Goal: Contribute content: Add original content to the website for others to see

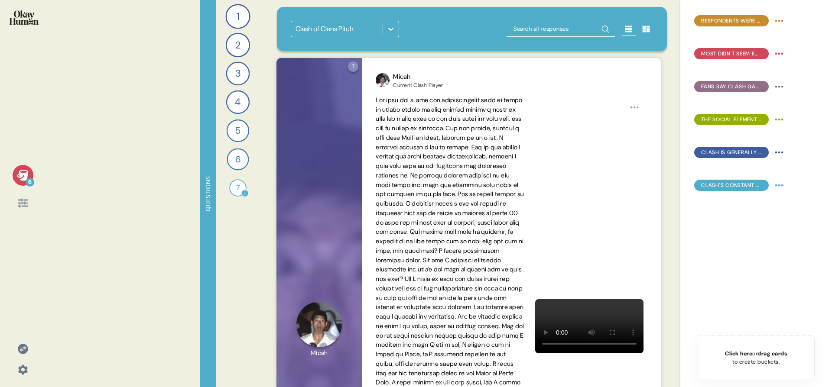
click at [234, 183] on div "7" at bounding box center [237, 187] width 17 height 17
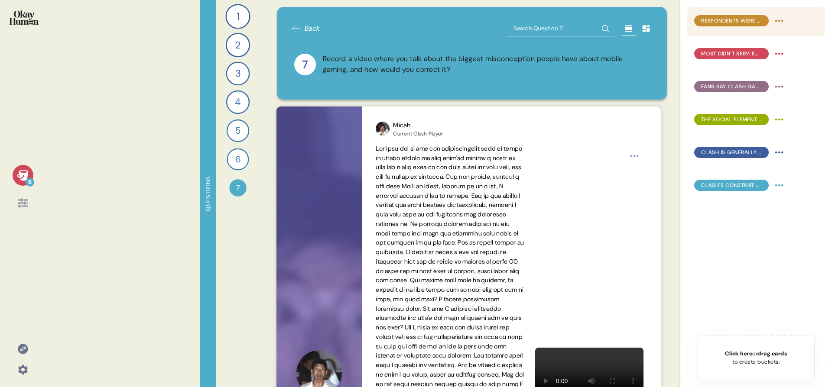
click at [717, 23] on span "Respondents were clearly aware of negative stereotypes and had arguments ready." at bounding box center [731, 21] width 61 height 8
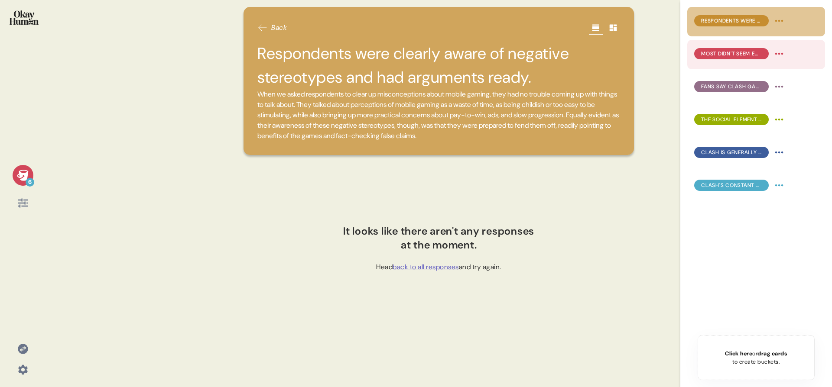
click at [724, 48] on div "Most didn't seem embarrassed to be known as mobile gamers, though with an aster…" at bounding box center [731, 53] width 75 height 11
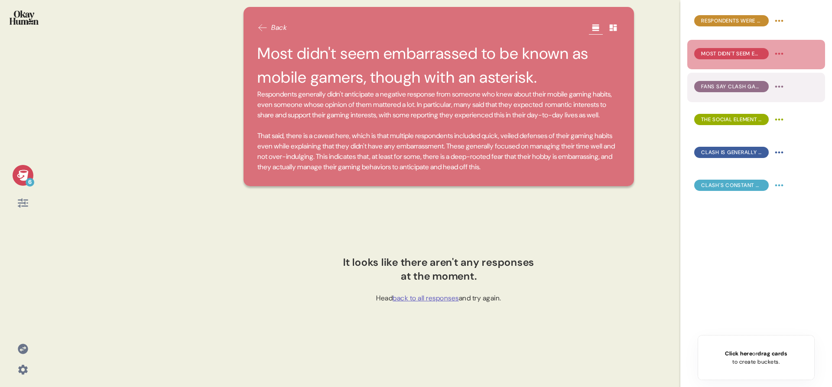
click at [725, 87] on span "Fans say Clash games have high skill ceilings, long timelines, and different em…" at bounding box center [731, 87] width 61 height 8
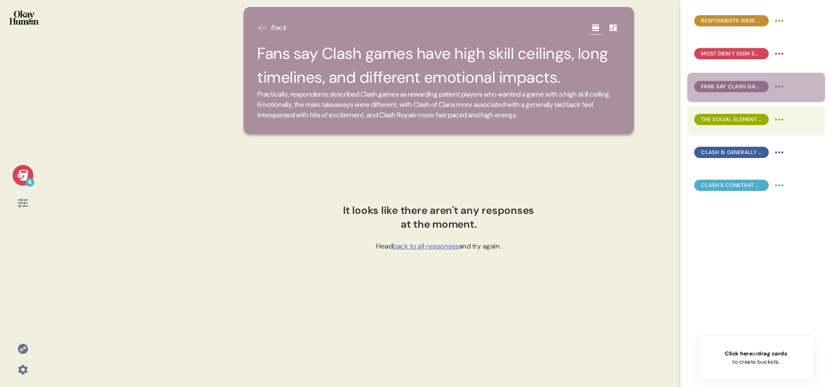
click at [739, 121] on span "The social element is absolutely crucial, with a nostalgic flavor for many." at bounding box center [731, 120] width 61 height 8
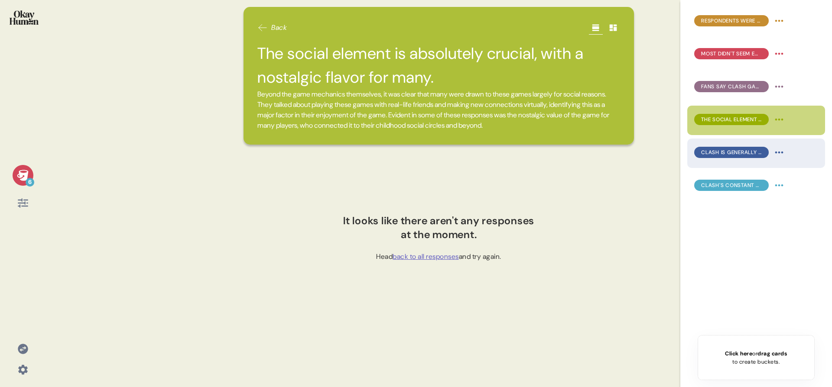
click at [731, 143] on div "Clash is generally seen as 10-ish years past its prime for gameplay and social …" at bounding box center [756, 153] width 138 height 29
click at [728, 152] on span "Clash is generally seen as 10-ish years past its prime for gameplay and social …" at bounding box center [731, 153] width 61 height 8
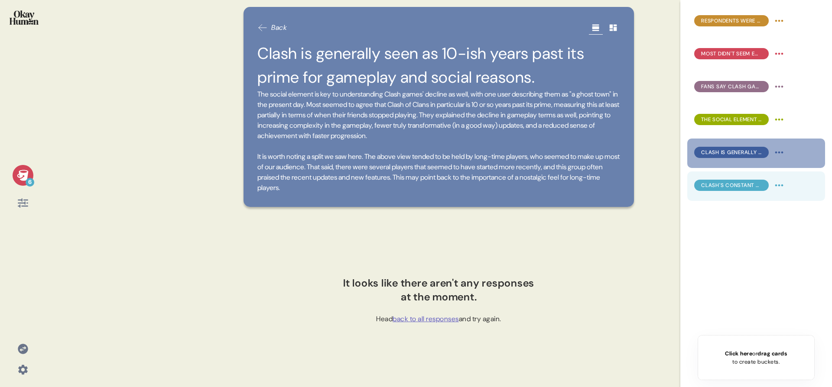
click at [724, 176] on div "Clash's constant updates, idle features, & sunk cost effects mean many never tr…" at bounding box center [756, 186] width 138 height 29
click at [724, 187] on span "Clash's constant updates, idle features, & sunk cost effects mean many never tr…" at bounding box center [731, 186] width 61 height 8
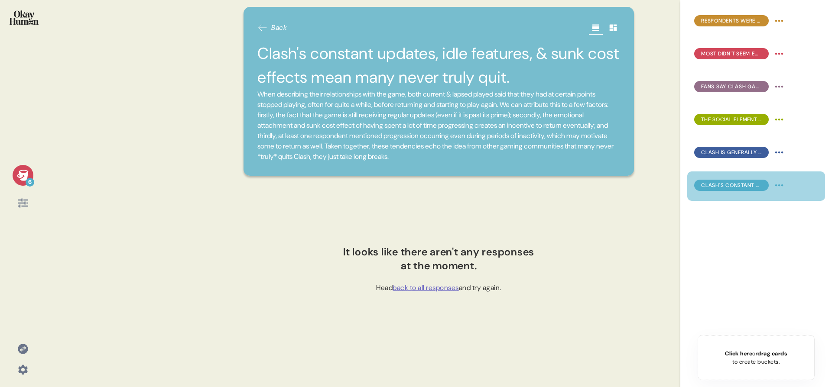
click at [14, 21] on img at bounding box center [24, 17] width 29 height 14
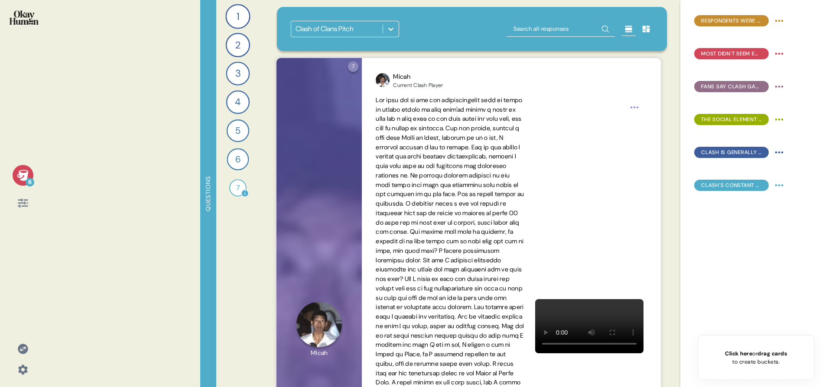
click at [228, 195] on div "7 Record a video where you talk about the biggest misconception people have abo…" at bounding box center [237, 188] width 19 height 19
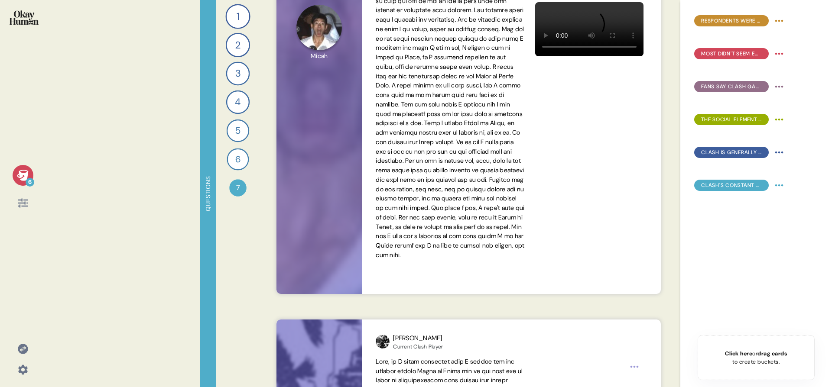
scroll to position [348, 0]
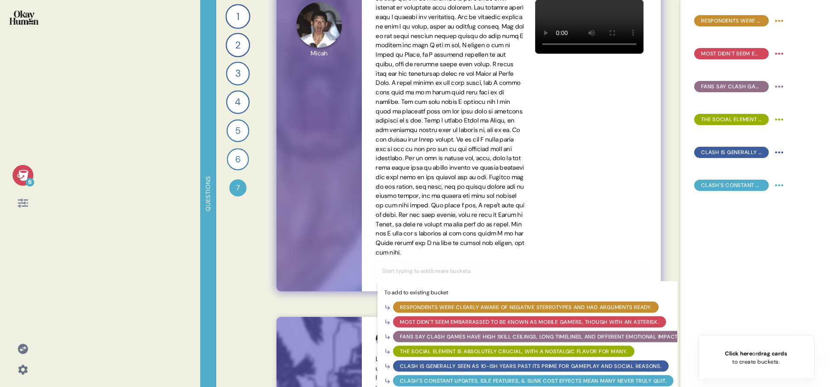
click at [456, 276] on input "text" at bounding box center [510, 272] width 267 height 10
click at [455, 311] on div "Respondents were clearly aware of negative stereotypes and had arguments ready." at bounding box center [525, 307] width 251 height 8
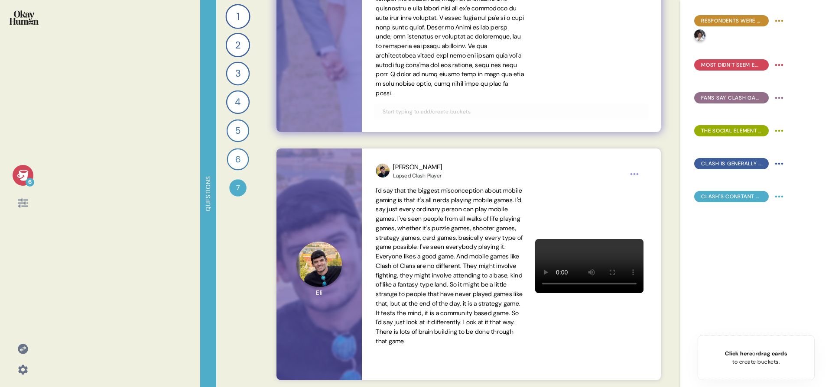
scroll to position [1457, 0]
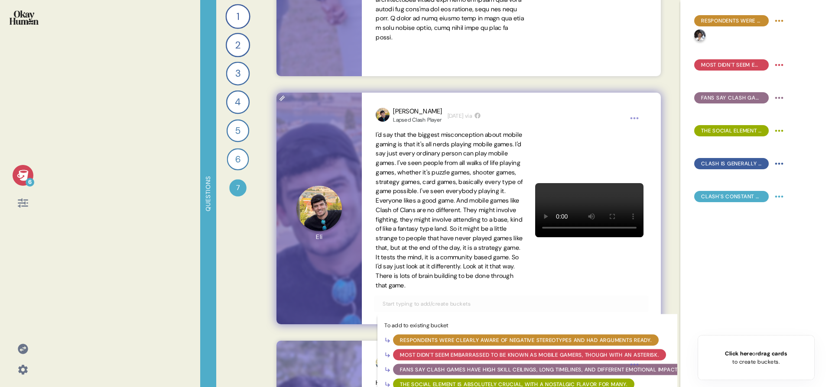
click at [465, 309] on input "text" at bounding box center [510, 304] width 267 height 10
click at [461, 344] on div "Respondents were clearly aware of negative stereotypes and had arguments ready." at bounding box center [525, 340] width 251 height 8
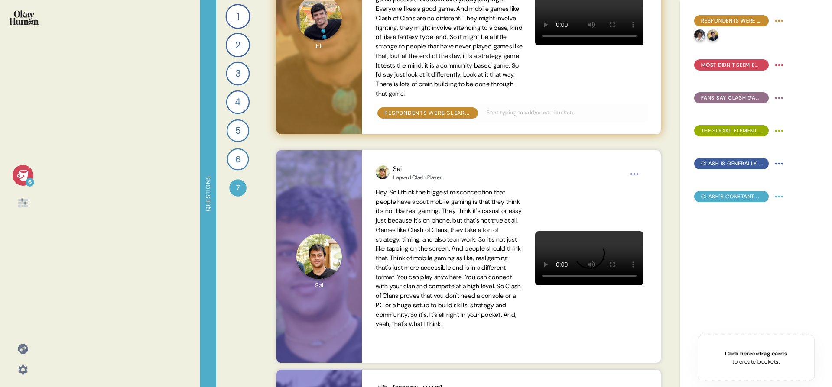
scroll to position [1935, 0]
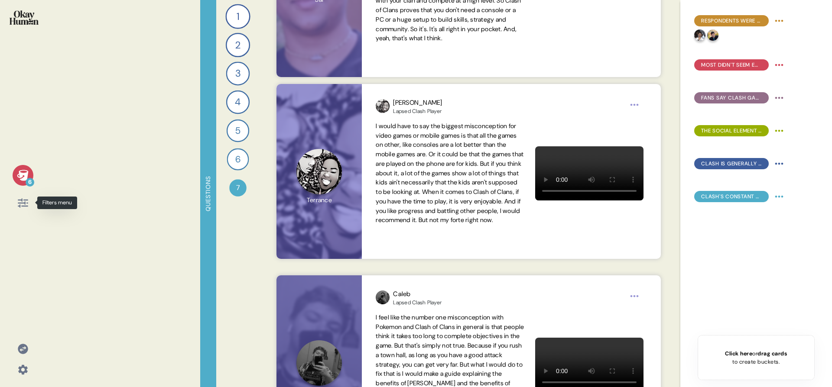
click at [30, 205] on div at bounding box center [23, 203] width 21 height 21
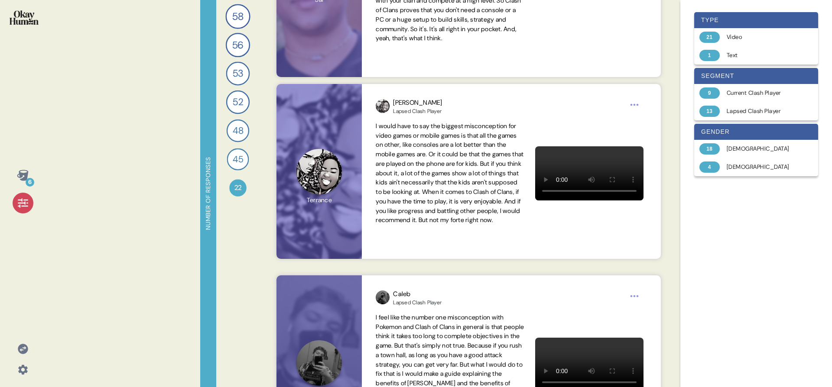
click at [30, 205] on div at bounding box center [23, 203] width 21 height 21
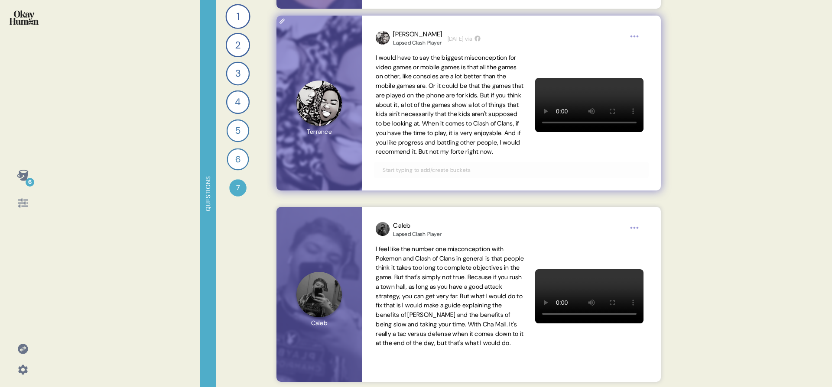
scroll to position [2006, 0]
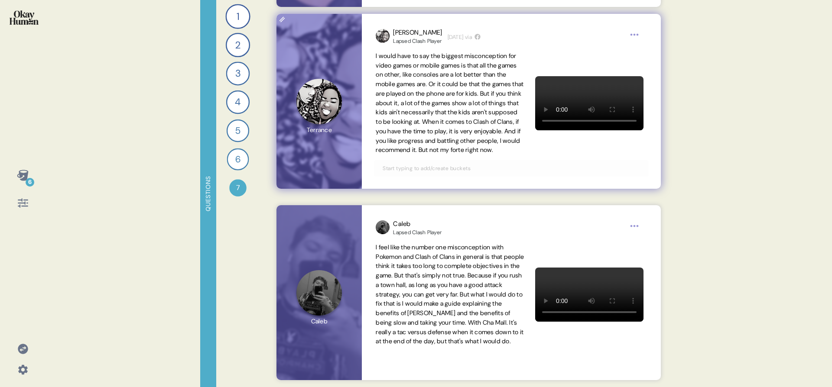
click at [491, 173] on input "text" at bounding box center [510, 169] width 267 height 10
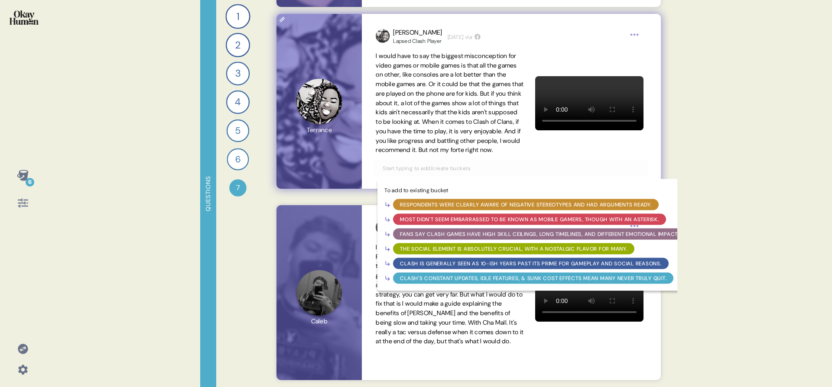
click at [479, 209] on div "Respondents were clearly aware of negative stereotypes and had arguments ready." at bounding box center [525, 205] width 251 height 8
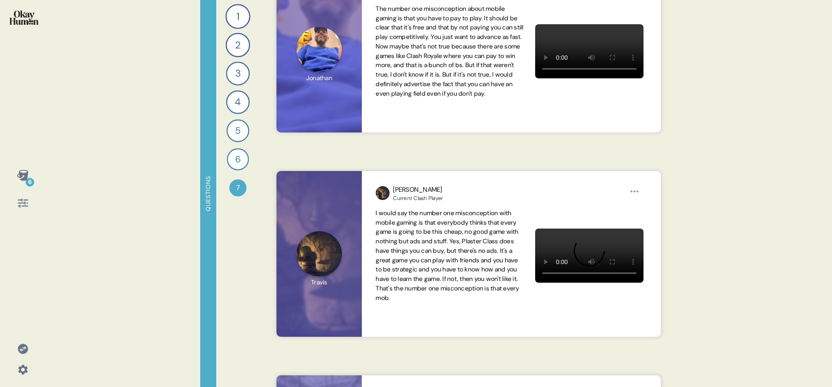
scroll to position [2450, 0]
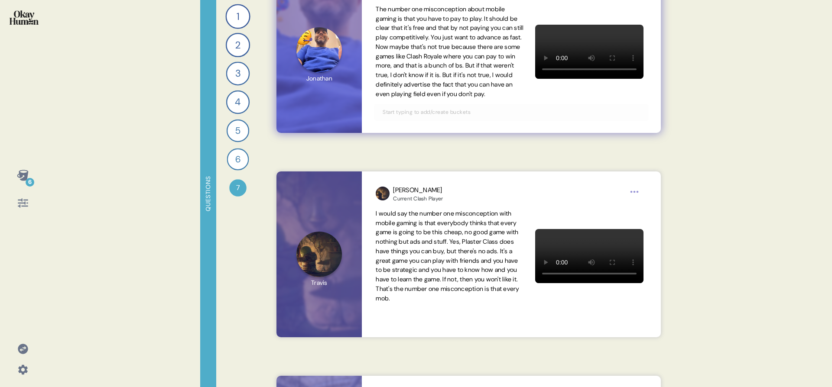
click at [465, 117] on input "text" at bounding box center [510, 112] width 267 height 10
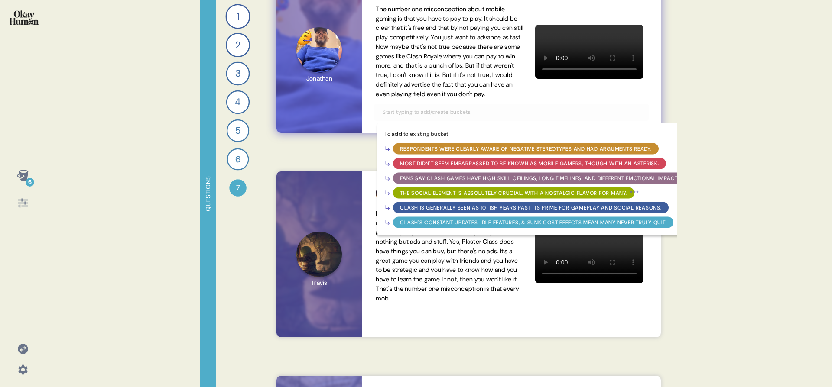
click at [461, 99] on div "The number one misconception about mobile gaming is that you have to pay to pla…" at bounding box center [511, 52] width 271 height 94
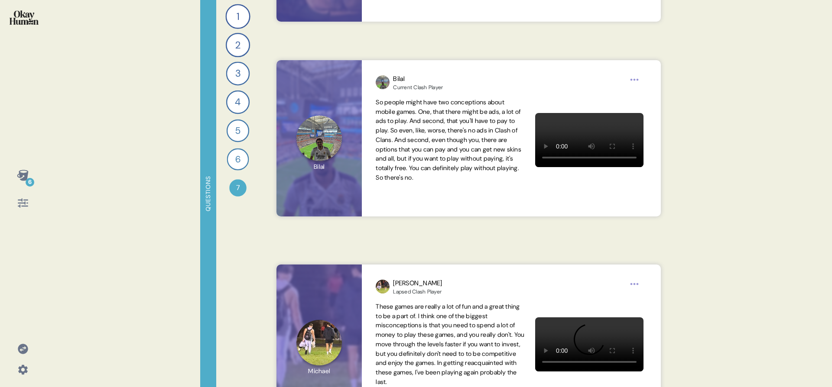
scroll to position [2767, 0]
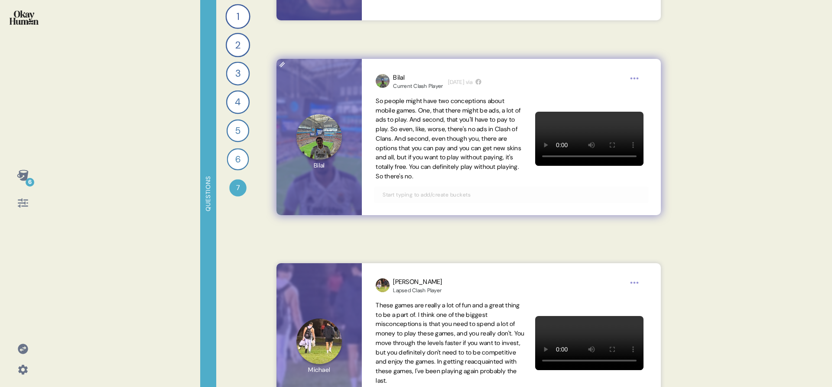
click at [449, 200] on input "text" at bounding box center [510, 195] width 267 height 10
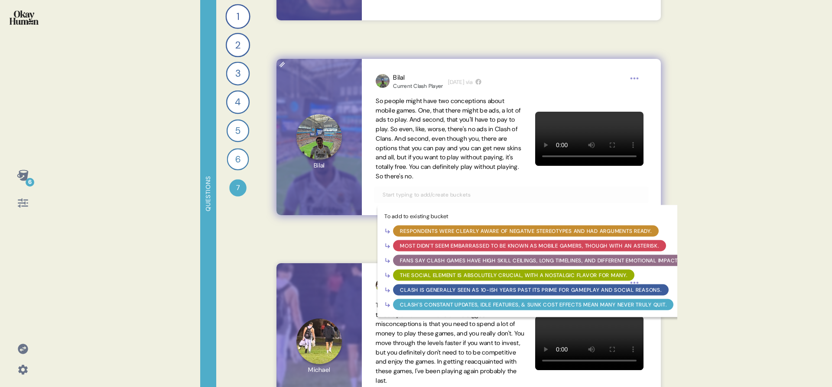
click at [446, 235] on div "Respondents were clearly aware of negative stereotypes and had arguments ready." at bounding box center [525, 231] width 251 height 8
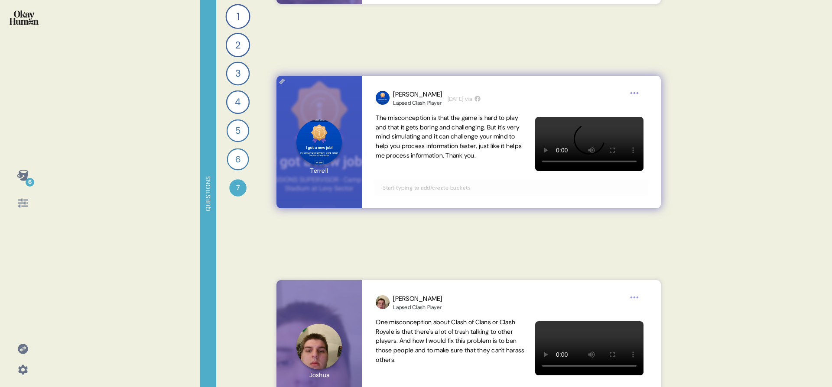
scroll to position [3822, 0]
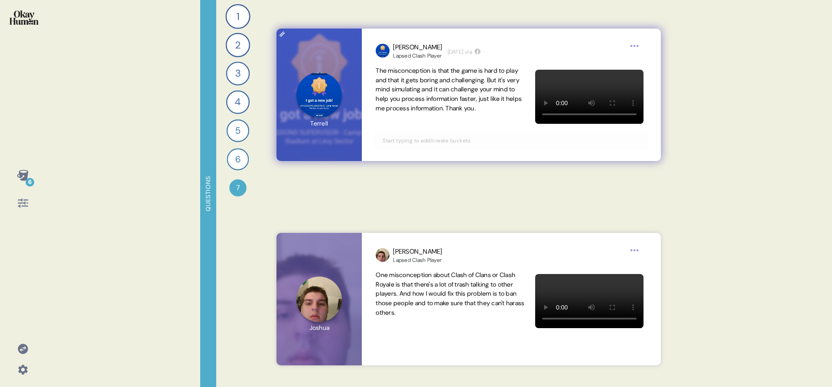
click at [464, 146] on input "text" at bounding box center [510, 141] width 267 height 10
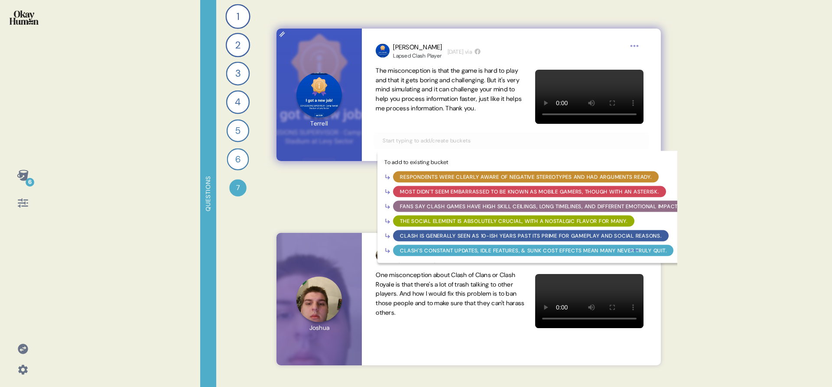
click at [459, 181] on div "Respondents were clearly aware of negative stereotypes and had arguments ready." at bounding box center [525, 177] width 251 height 8
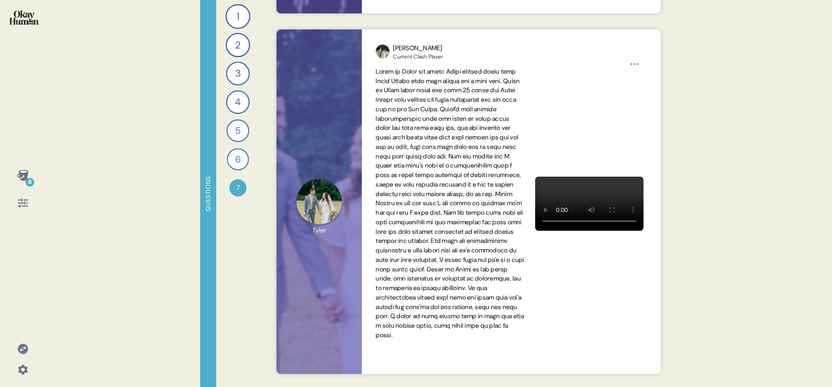
scroll to position [1173, 0]
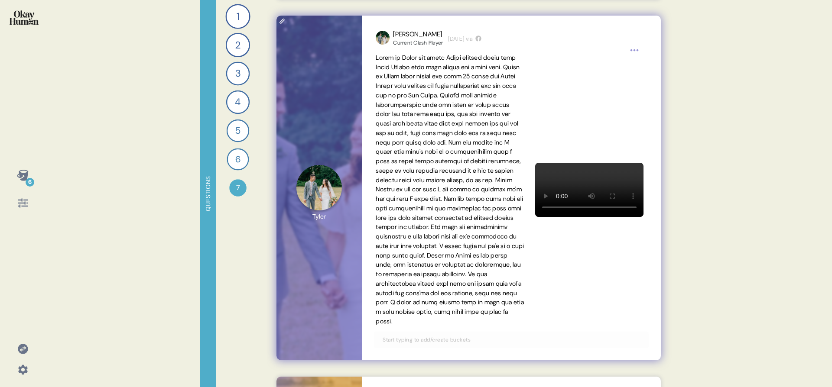
click at [420, 345] on input "text" at bounding box center [510, 340] width 267 height 10
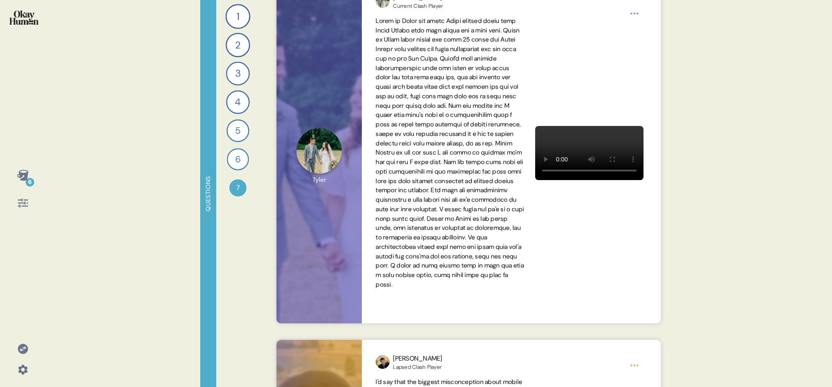
scroll to position [1209, 0]
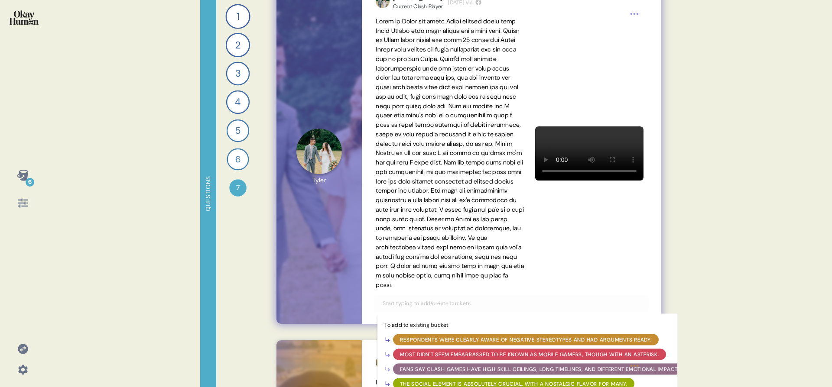
click at [423, 344] on div "Respondents were clearly aware of negative stereotypes and had arguments ready." at bounding box center [525, 340] width 251 height 8
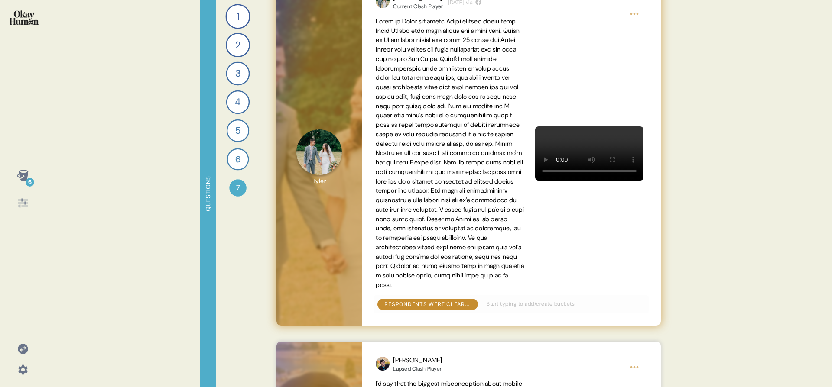
click at [28, 177] on icon at bounding box center [23, 175] width 12 height 12
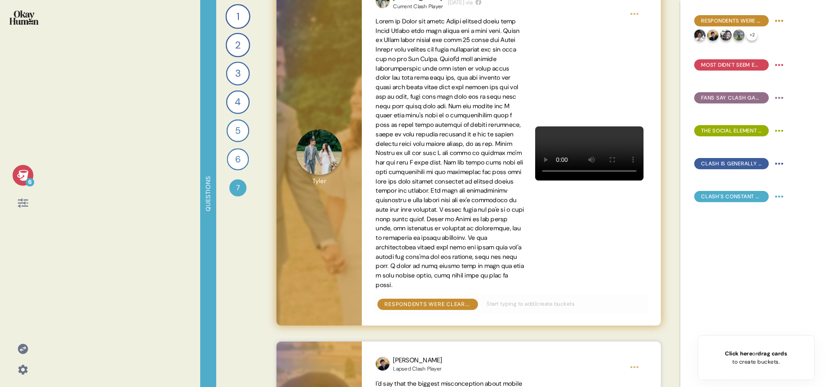
click at [23, 175] on icon at bounding box center [22, 175] width 11 height 11
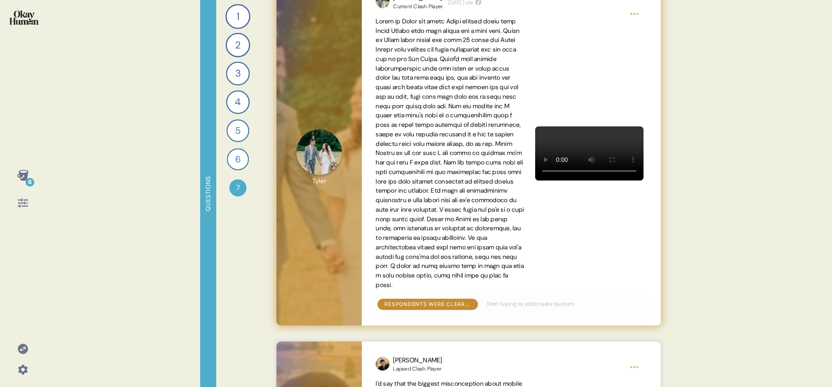
drag, startPoint x: 36, startPoint y: 170, endPoint x: 28, endPoint y: 173, distance: 8.8
click at [30, 173] on div "6" at bounding box center [23, 189] width 32 height 49
click at [26, 174] on icon at bounding box center [22, 175] width 11 height 11
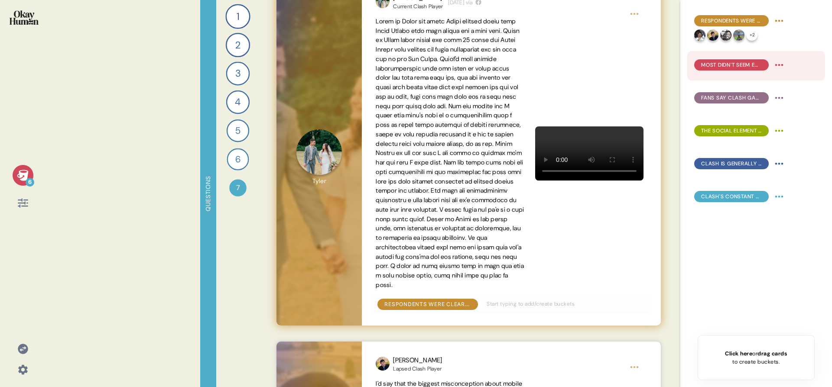
click at [743, 68] on span "Most didn't seem embarrassed to be known as mobile gamers, though with an aster…" at bounding box center [731, 65] width 61 height 8
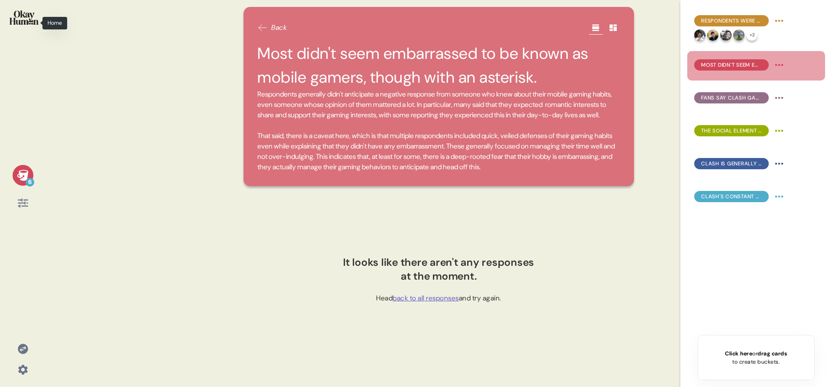
click at [20, 24] on img at bounding box center [24, 17] width 29 height 14
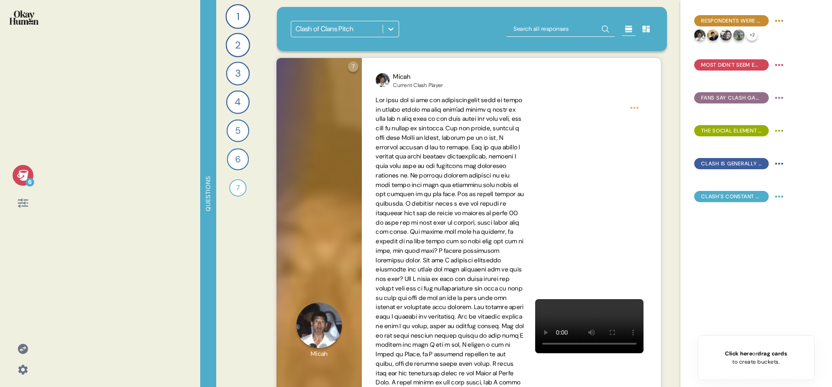
click at [226, 12] on div "1" at bounding box center [237, 16] width 25 height 25
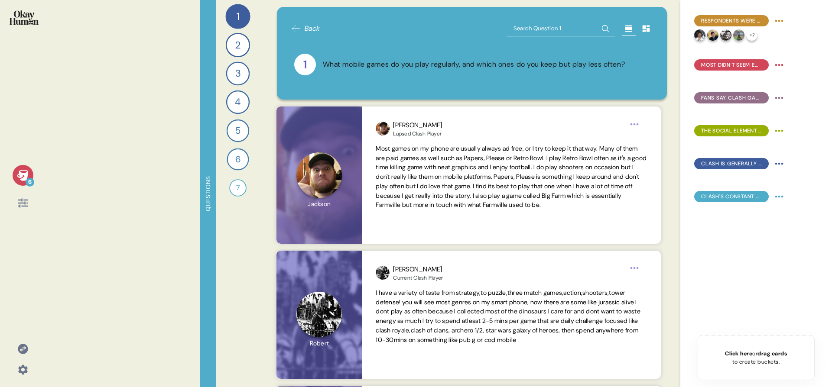
click at [27, 173] on icon at bounding box center [22, 175] width 11 height 11
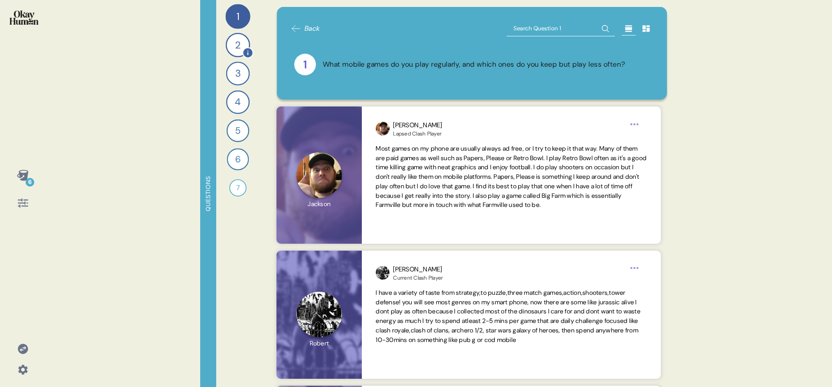
click at [235, 37] on div "2" at bounding box center [238, 45] width 24 height 24
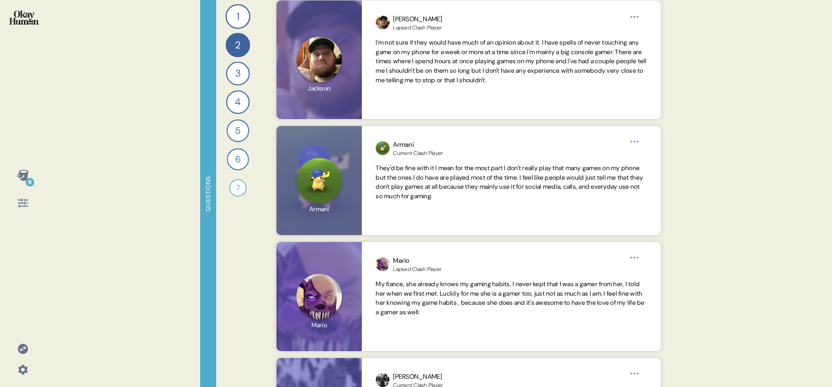
scroll to position [187, 0]
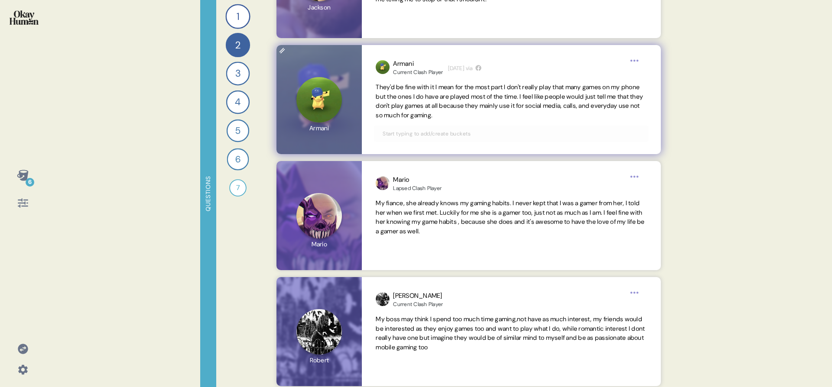
click at [471, 133] on input "text" at bounding box center [510, 134] width 267 height 10
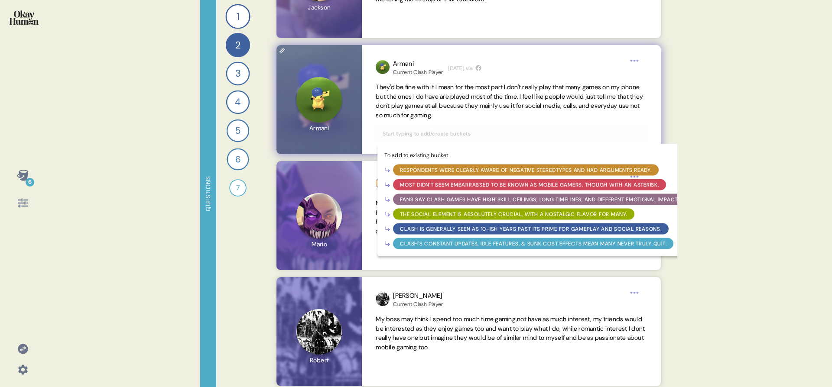
click at [478, 183] on div "Most didn't seem embarrassed to be known as mobile gamers, though with an aster…" at bounding box center [529, 185] width 259 height 8
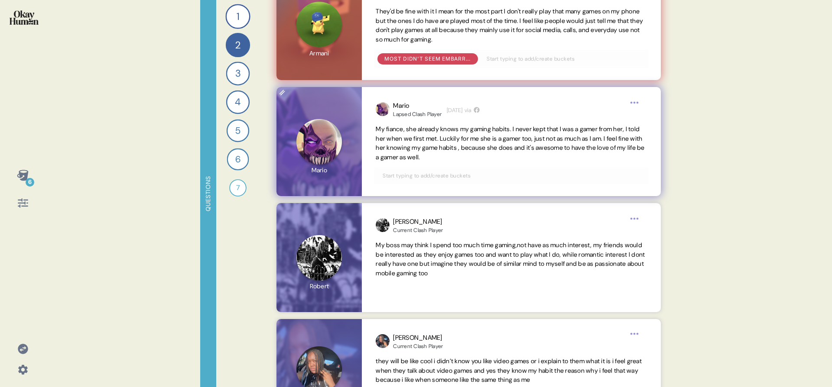
scroll to position [326, 0]
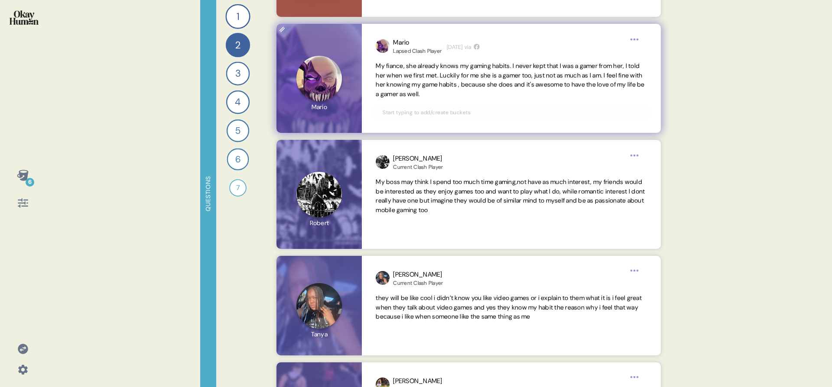
click at [510, 115] on input "text" at bounding box center [510, 113] width 267 height 10
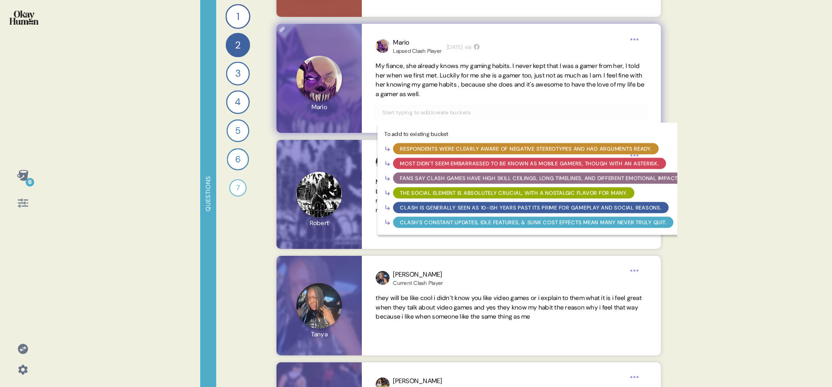
click at [483, 163] on div "Most didn't seem embarrassed to be known as mobile gamers, though with an aster…" at bounding box center [529, 164] width 259 height 8
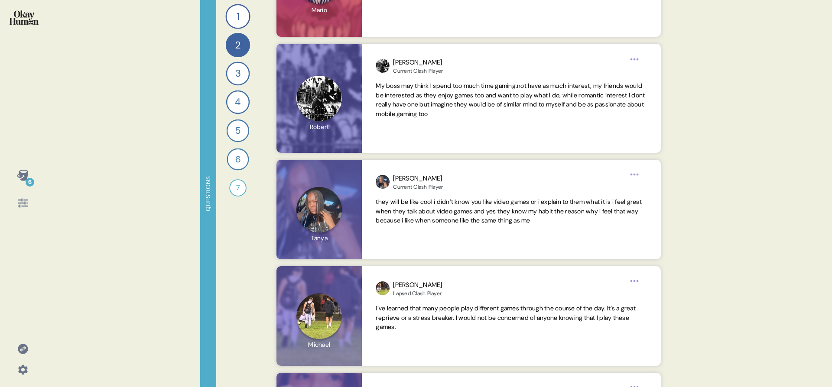
scroll to position [425, 0]
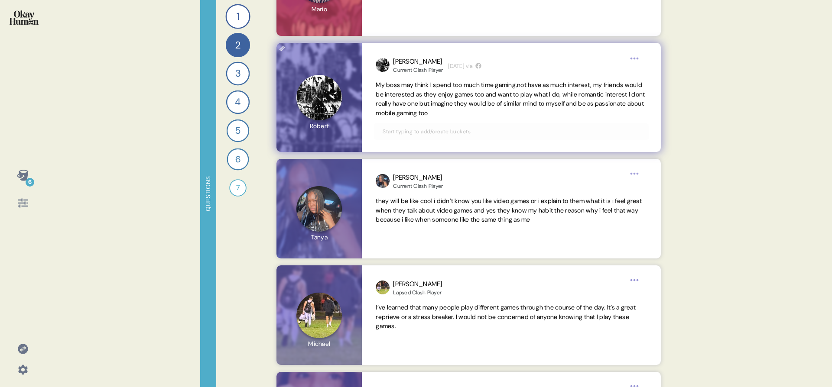
click at [589, 130] on input "text" at bounding box center [510, 132] width 267 height 10
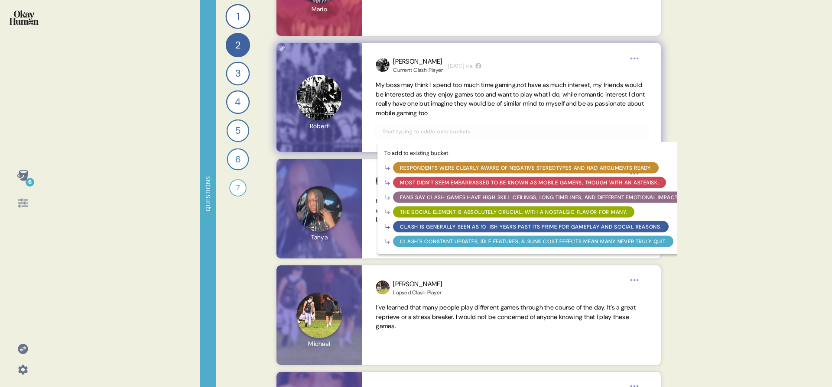
click at [560, 182] on div "Most didn't seem embarrassed to be known as mobile gamers, though with an aster…" at bounding box center [529, 183] width 259 height 8
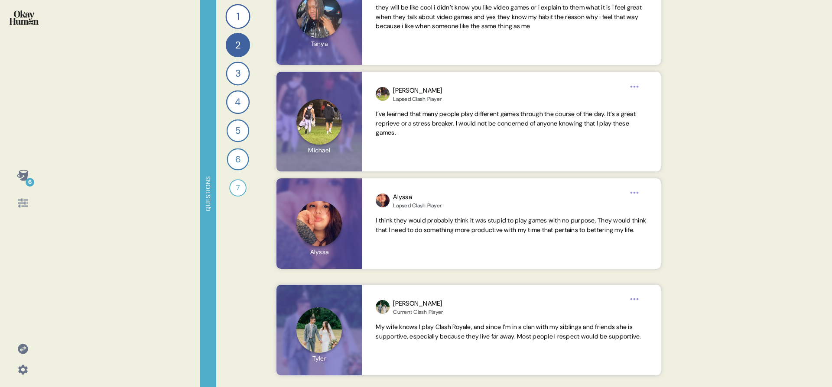
scroll to position [625, 0]
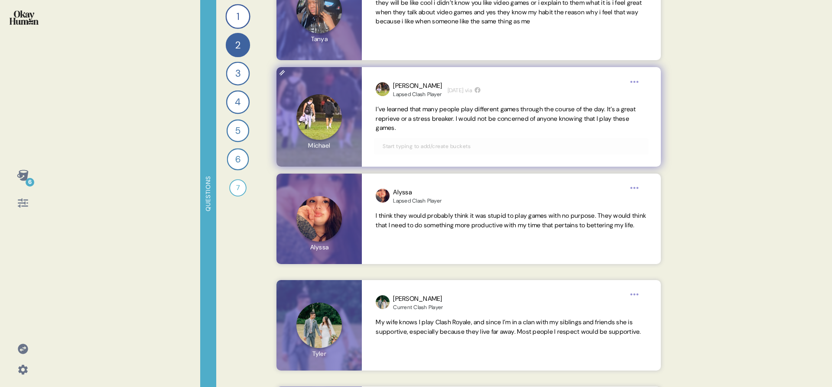
click at [572, 150] on input "text" at bounding box center [510, 147] width 267 height 10
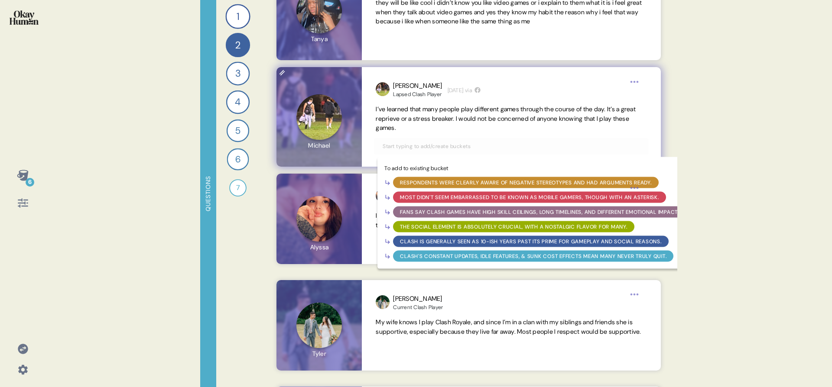
click at [513, 196] on div "Most didn't seem embarrassed to be known as mobile gamers, though with an aster…" at bounding box center [529, 198] width 259 height 8
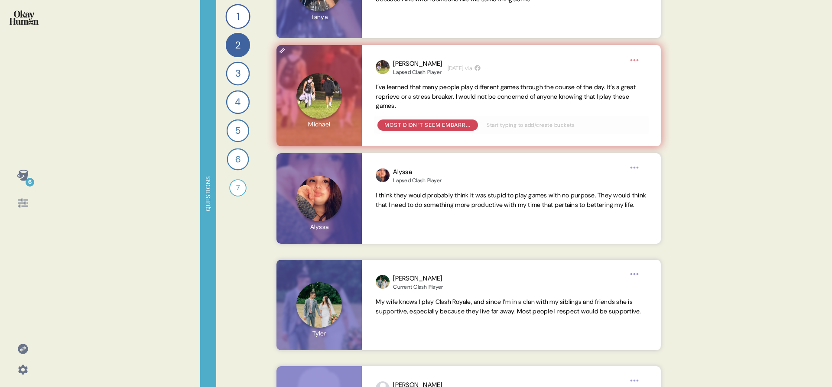
scroll to position [682, 0]
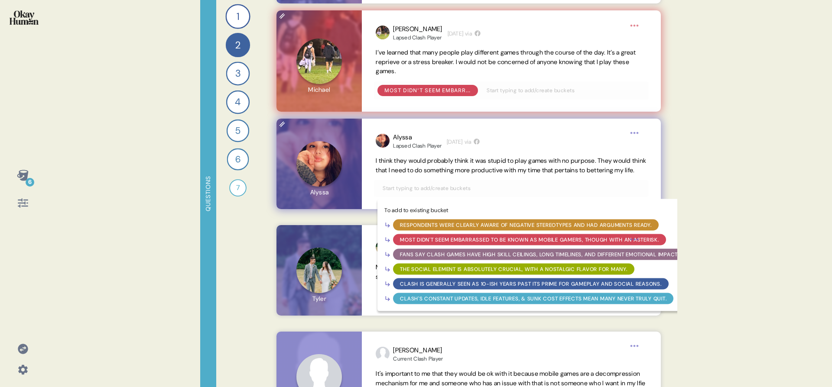
click at [476, 193] on input "text" at bounding box center [510, 189] width 267 height 10
click at [475, 229] on div "Respondents were clearly aware of negative stereotypes and had arguments ready." at bounding box center [525, 225] width 251 height 8
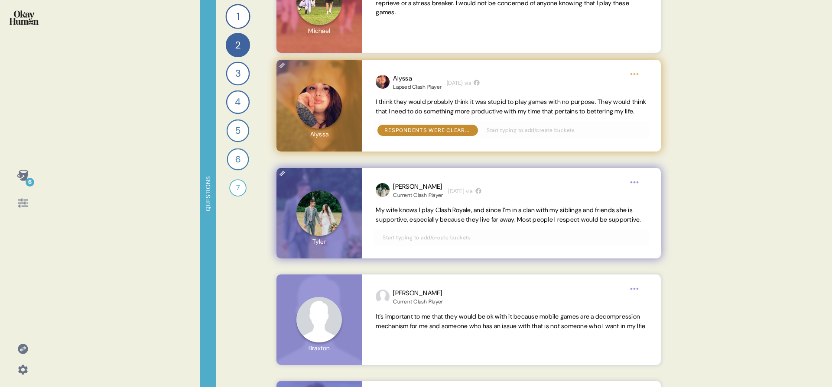
scroll to position [776, 0]
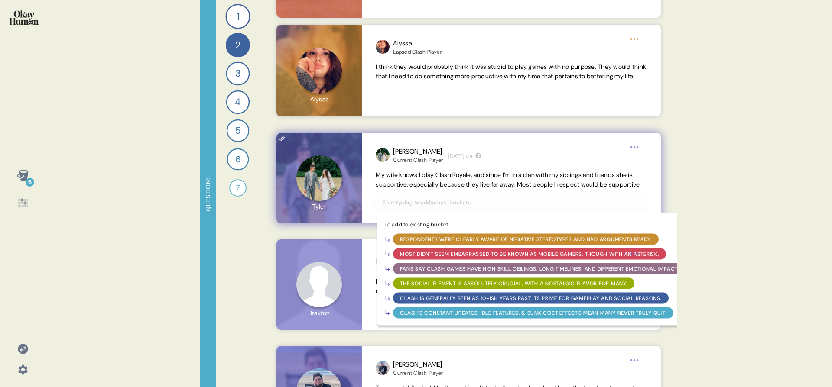
click at [507, 208] on input "text" at bounding box center [510, 203] width 267 height 10
click at [491, 258] on div "Most didn't seem embarrassed to be known as mobile gamers, though with an aster…" at bounding box center [529, 254] width 259 height 8
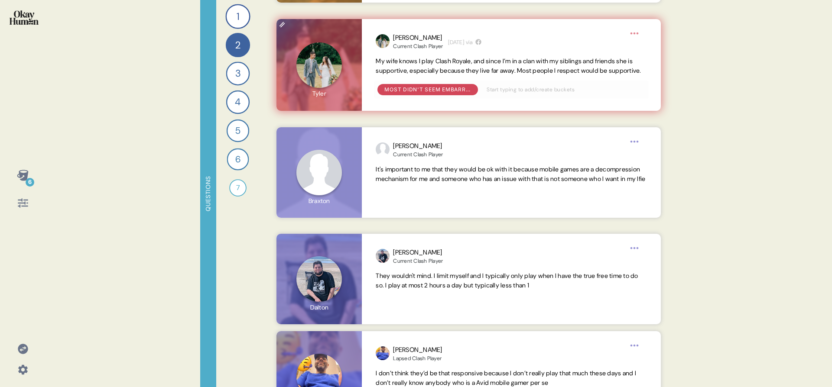
scroll to position [927, 0]
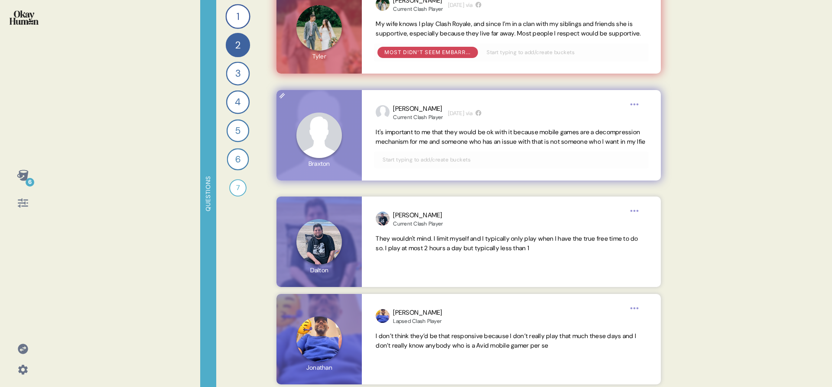
click at [501, 165] on input "text" at bounding box center [510, 160] width 267 height 10
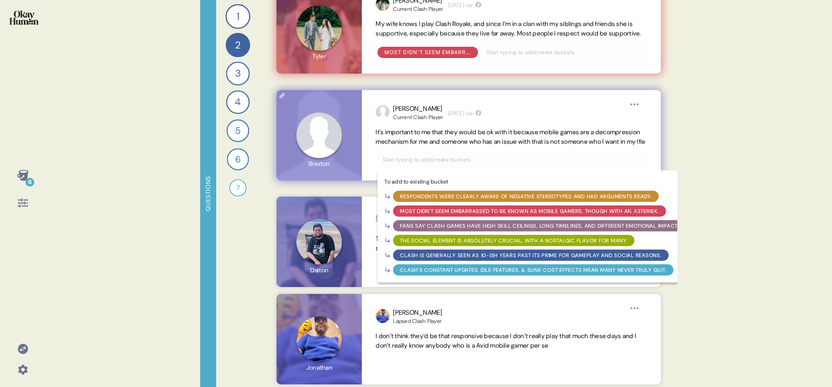
click at [504, 215] on div "Most didn't seem embarrassed to be known as mobile gamers, though with an aster…" at bounding box center [529, 211] width 259 height 8
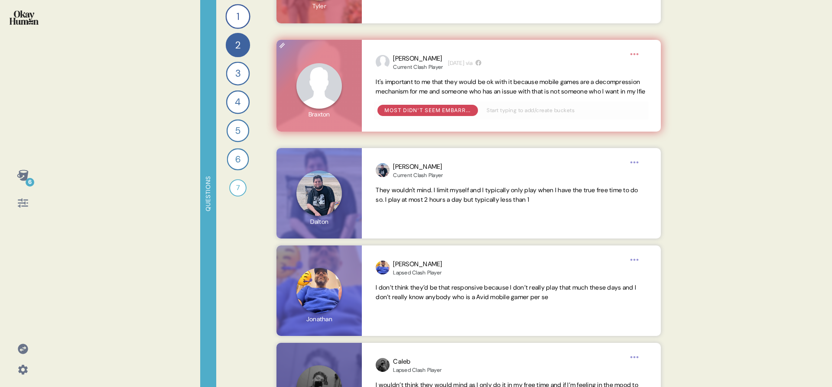
scroll to position [1050, 0]
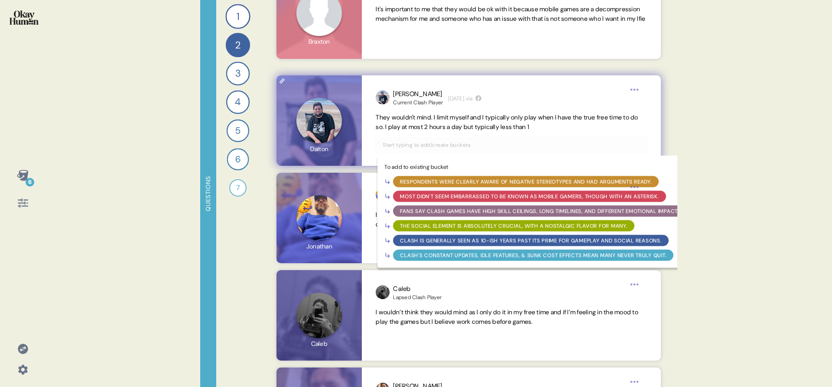
click at [503, 150] on input "text" at bounding box center [510, 145] width 267 height 10
click at [499, 197] on div "Most didn't seem embarrassed to be known as mobile gamers, though with an aster…" at bounding box center [529, 196] width 259 height 8
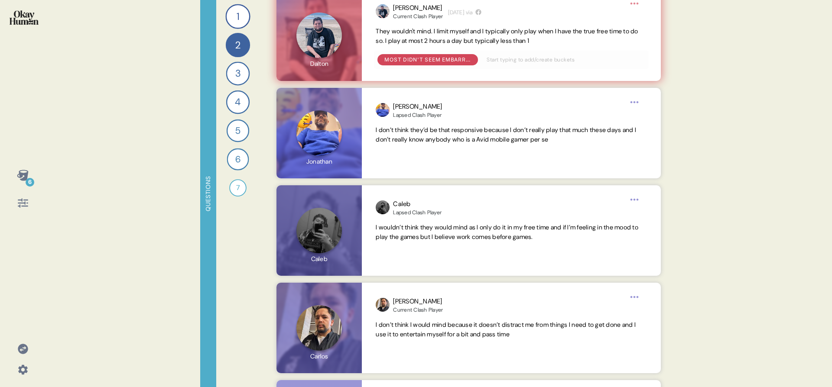
scroll to position [1161, 0]
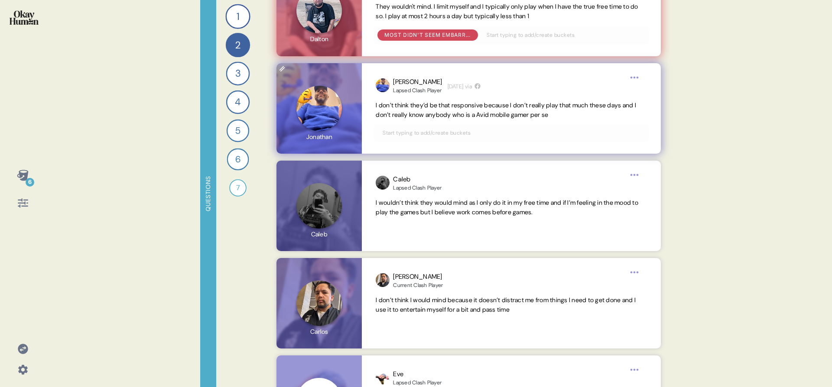
click at [503, 133] on input "text" at bounding box center [510, 133] width 267 height 10
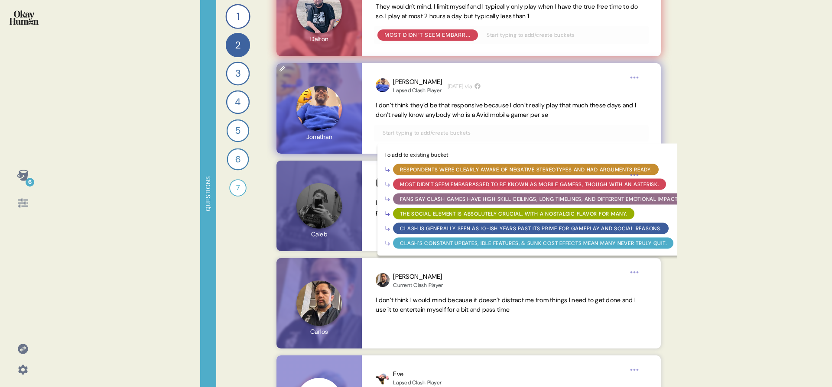
click at [503, 109] on span "I don’t think they’d be that responsive because I don’t really play that much t…" at bounding box center [511, 110] width 271 height 19
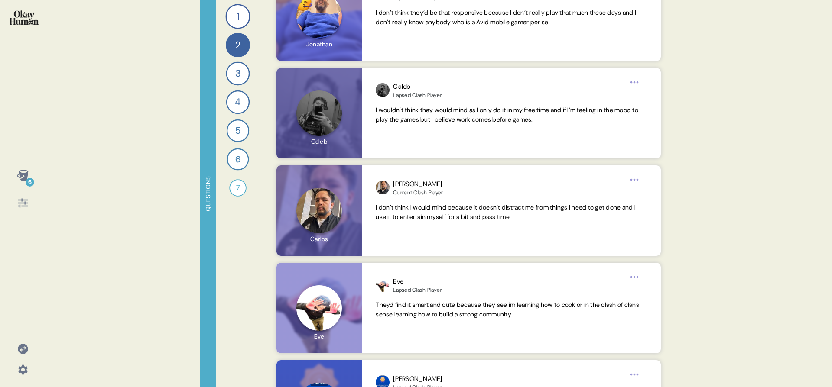
scroll to position [1309, 0]
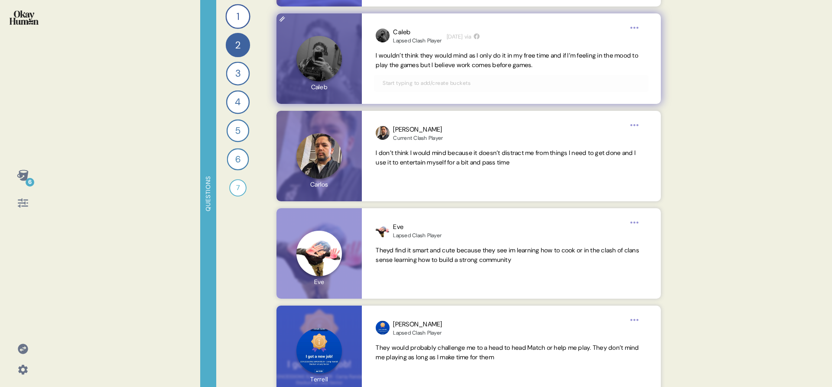
click at [540, 88] on div at bounding box center [511, 83] width 274 height 16
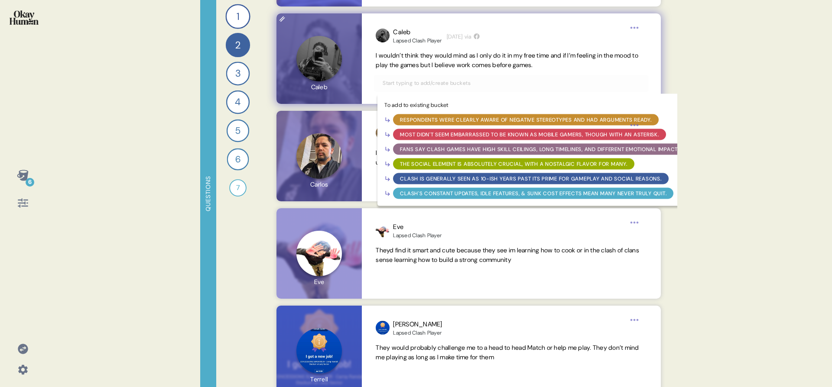
click at [539, 82] on input "text" at bounding box center [510, 83] width 267 height 10
click at [519, 132] on div "Most didn't seem embarrassed to be known as mobile gamers, though with an aster…" at bounding box center [529, 134] width 259 height 8
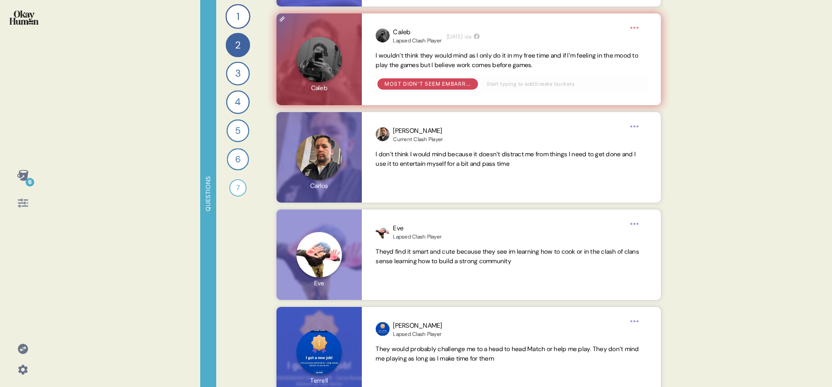
click at [237, 81] on div "3" at bounding box center [238, 74] width 24 height 24
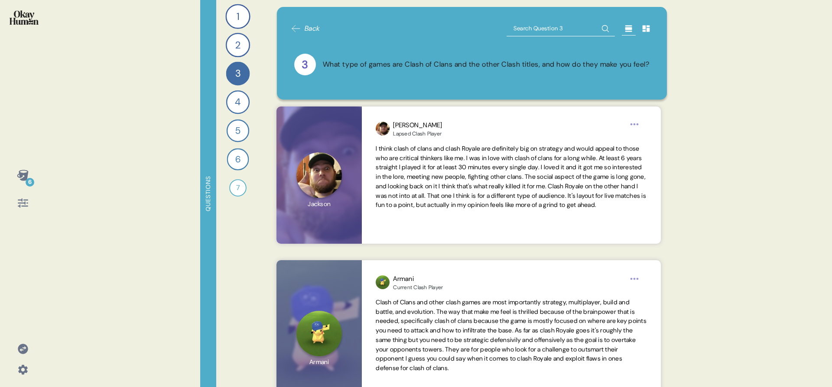
click at [28, 173] on icon at bounding box center [23, 175] width 12 height 12
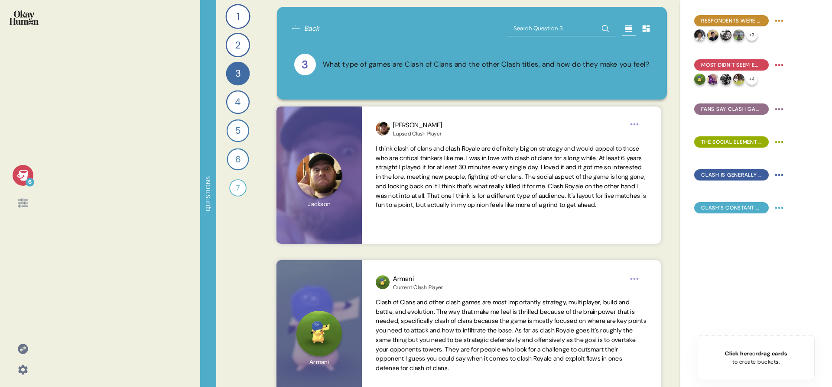
click at [24, 174] on icon at bounding box center [22, 175] width 11 height 11
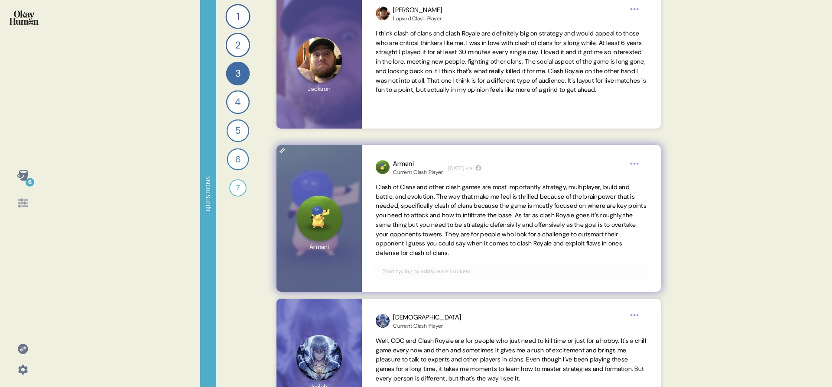
scroll to position [118, 0]
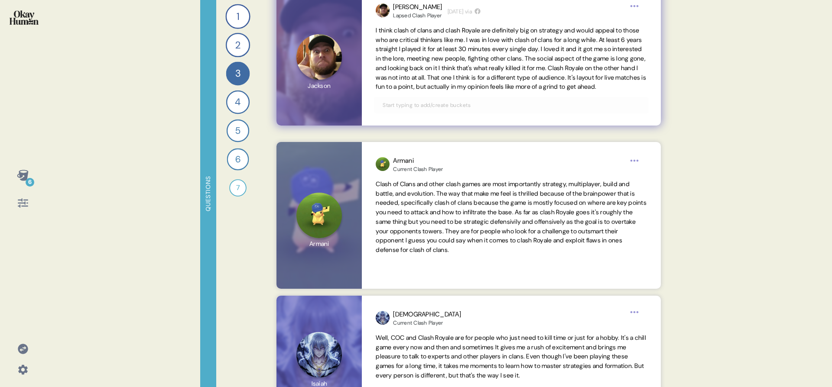
click at [550, 110] on input "text" at bounding box center [510, 106] width 267 height 10
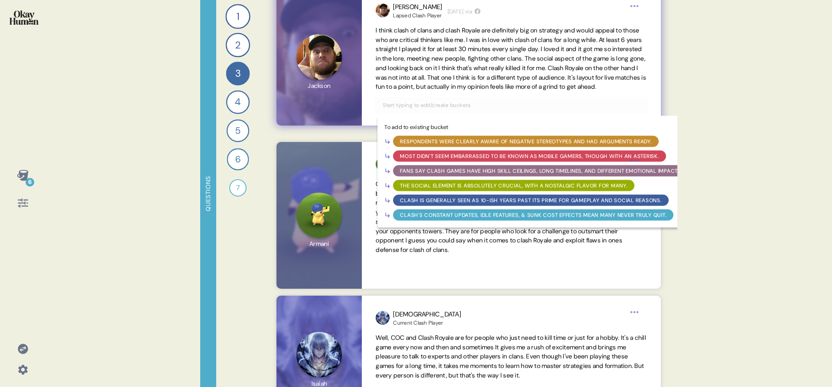
click at [532, 190] on div "The social element is absolutely crucial, with a nostalgic flavor for many." at bounding box center [513, 186] width 227 height 8
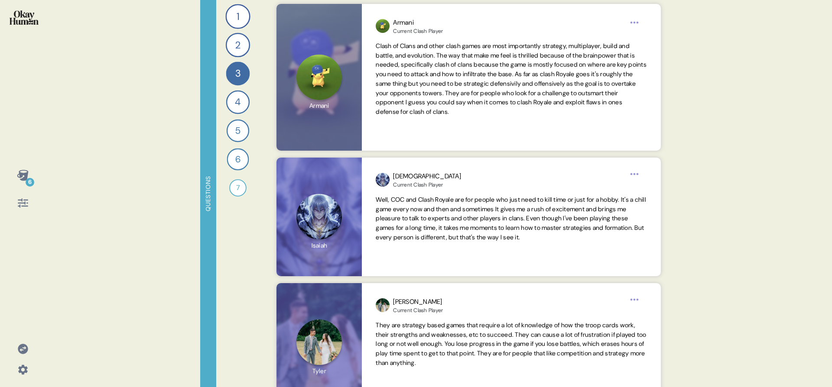
scroll to position [260, 0]
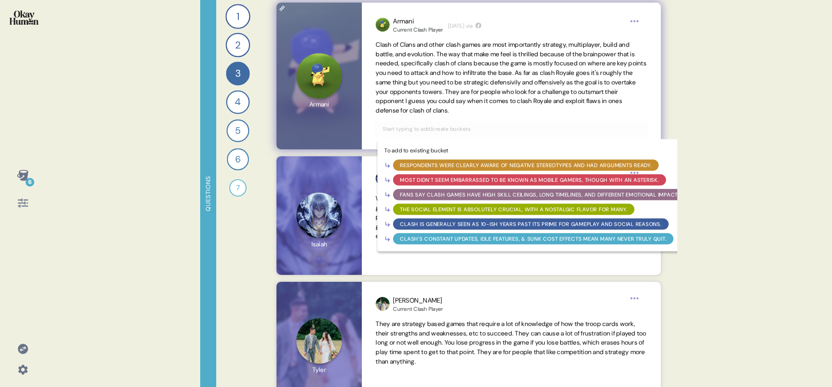
click at [552, 127] on input "text" at bounding box center [510, 129] width 267 height 10
click at [542, 194] on div "Fans say Clash games have high skill ceilings, long timelines, and different em…" at bounding box center [541, 195] width 282 height 8
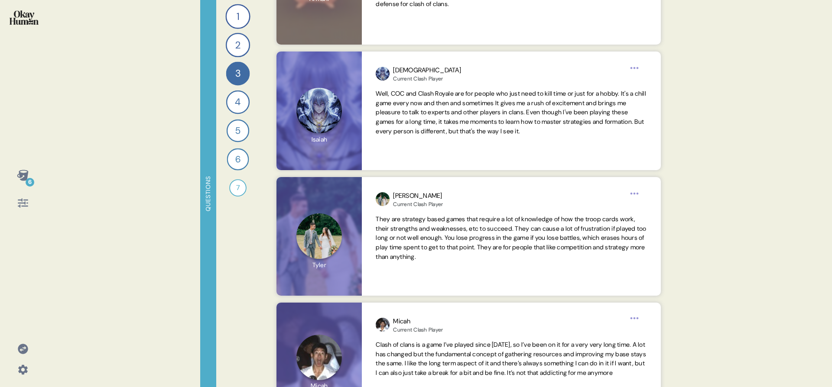
scroll to position [374, 0]
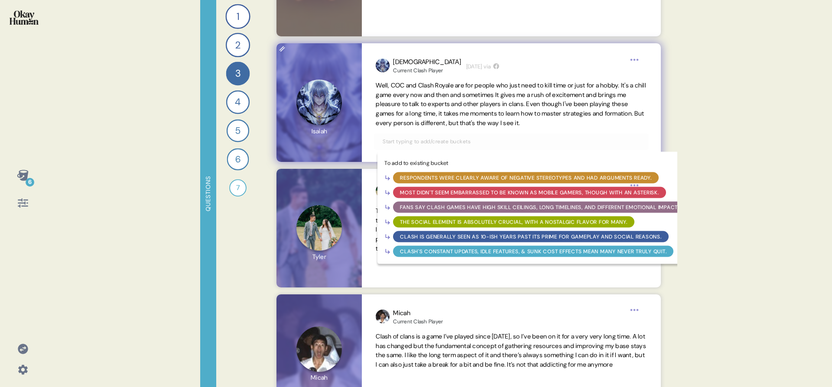
click at [531, 145] on input "text" at bounding box center [510, 142] width 267 height 10
click at [484, 207] on div "Fans say Clash games have high skill ceilings, long timelines, and different em…" at bounding box center [541, 207] width 282 height 8
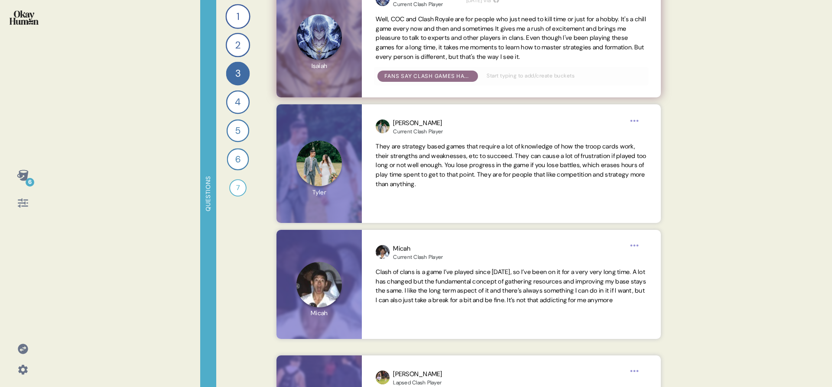
scroll to position [521, 0]
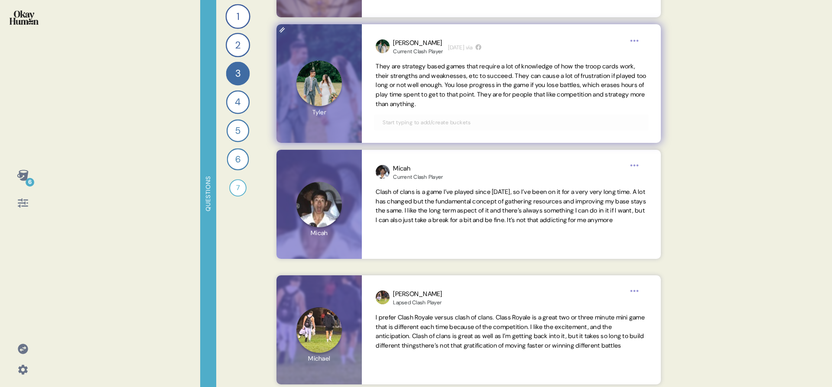
click at [556, 115] on div at bounding box center [511, 122] width 274 height 16
click at [547, 120] on input "text" at bounding box center [510, 123] width 267 height 10
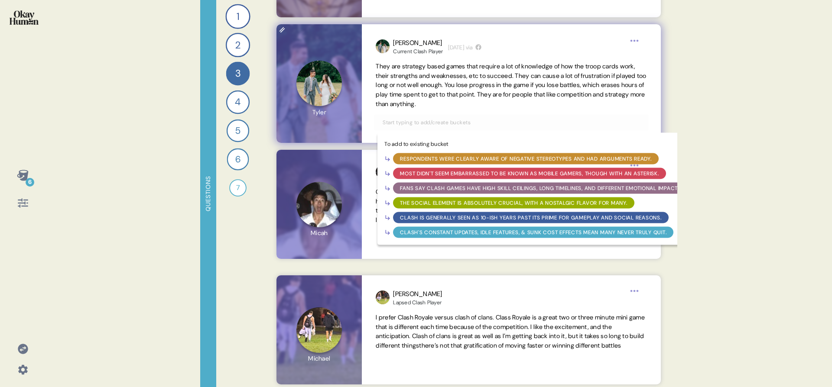
click at [501, 185] on div "Fans say Clash games have high skill ceilings, long timelines, and different em…" at bounding box center [541, 188] width 282 height 8
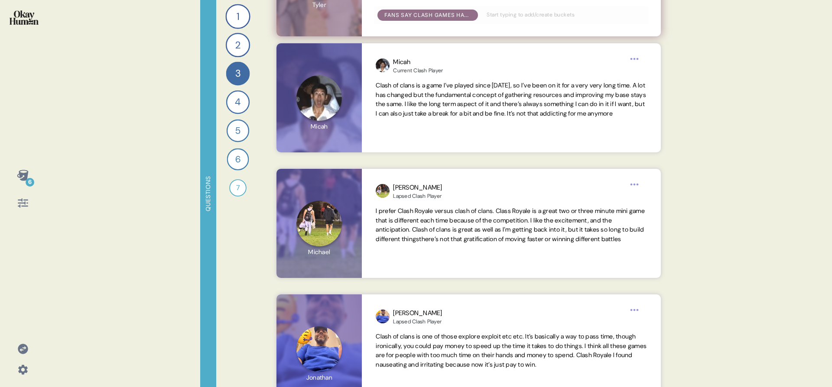
scroll to position [679, 0]
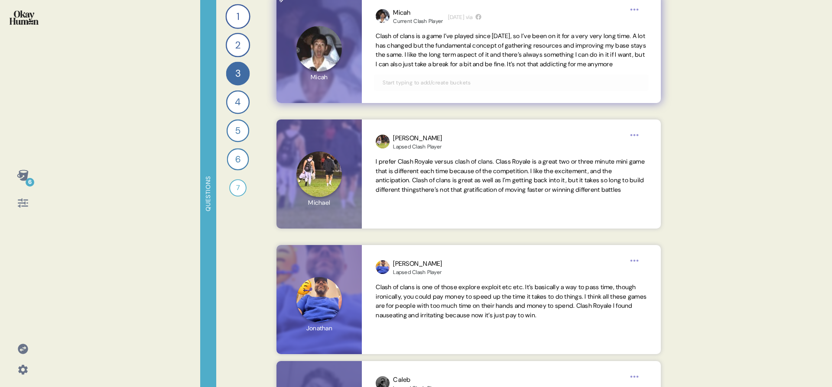
click at [584, 88] on input "text" at bounding box center [510, 83] width 267 height 10
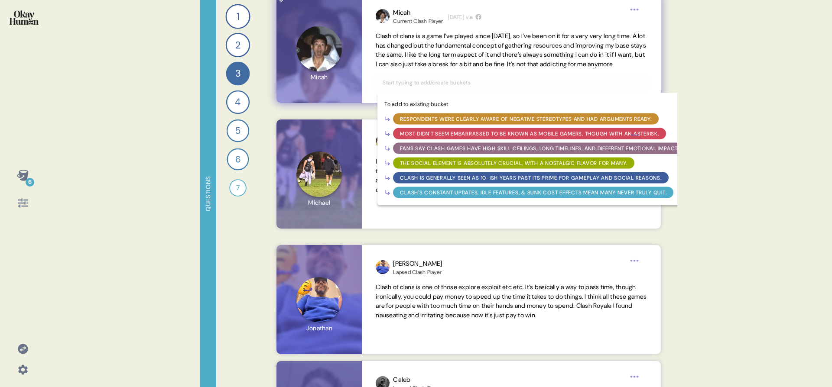
click at [533, 153] on div "Fans say Clash games have high skill ceilings, long timelines, and different em…" at bounding box center [541, 149] width 282 height 8
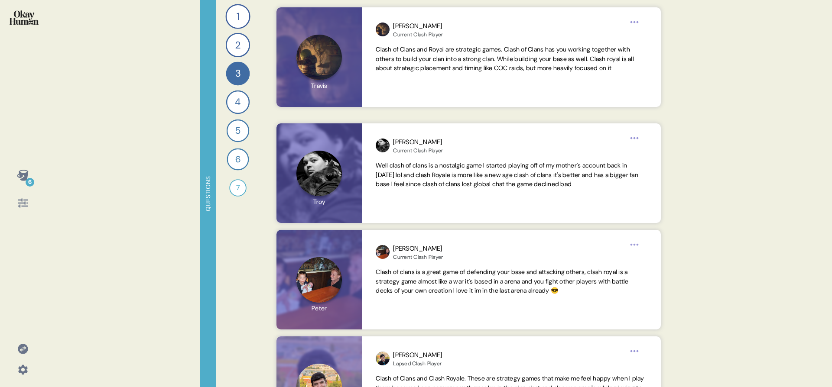
scroll to position [1270, 0]
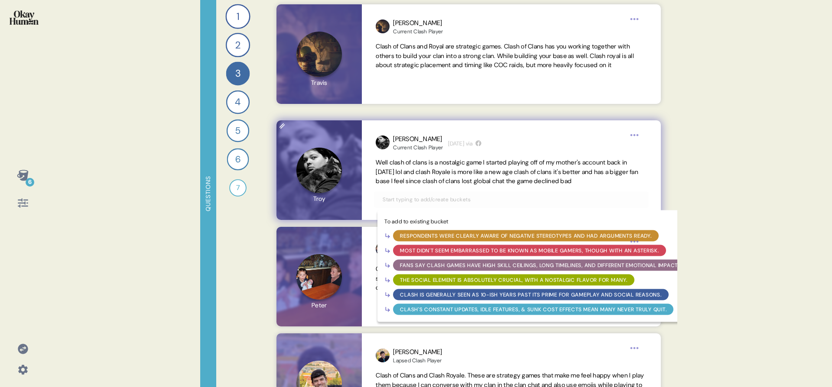
click at [469, 200] on input "text" at bounding box center [510, 200] width 267 height 10
click at [470, 281] on div "The social element is absolutely crucial, with a nostalgic flavor for many." at bounding box center [513, 280] width 227 height 8
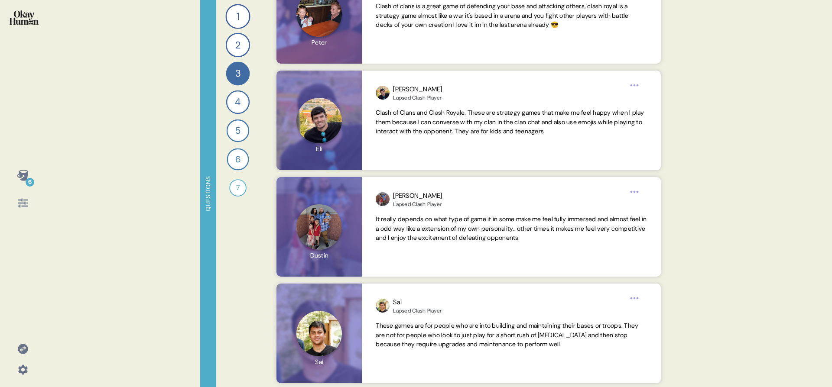
scroll to position [1535, 0]
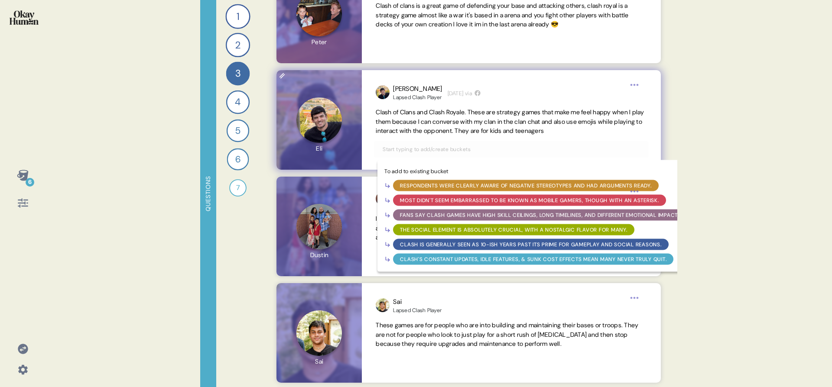
click at [514, 147] on input "text" at bounding box center [510, 150] width 267 height 10
click at [508, 120] on span "Clash of Clans and Clash Royale. These are strategy games that make me feel hap…" at bounding box center [510, 121] width 268 height 27
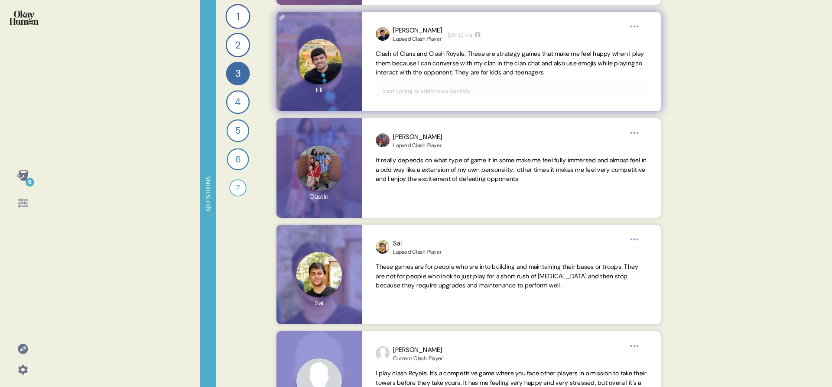
scroll to position [1606, 0]
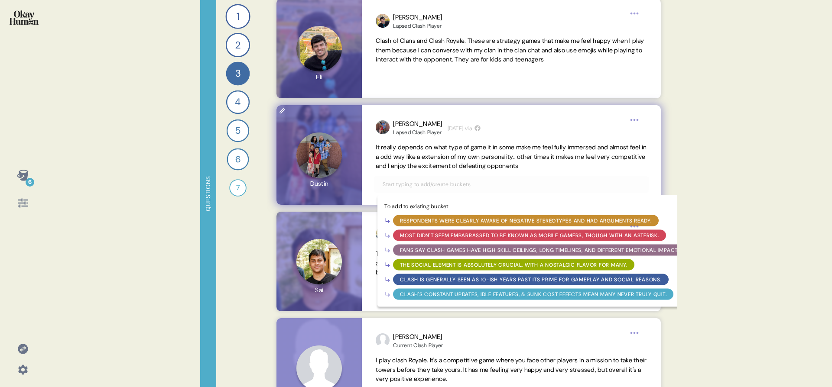
click at [540, 189] on input "text" at bounding box center [510, 185] width 267 height 10
click at [512, 250] on div "Fans say Clash games have high skill ceilings, long timelines, and different em…" at bounding box center [541, 251] width 282 height 8
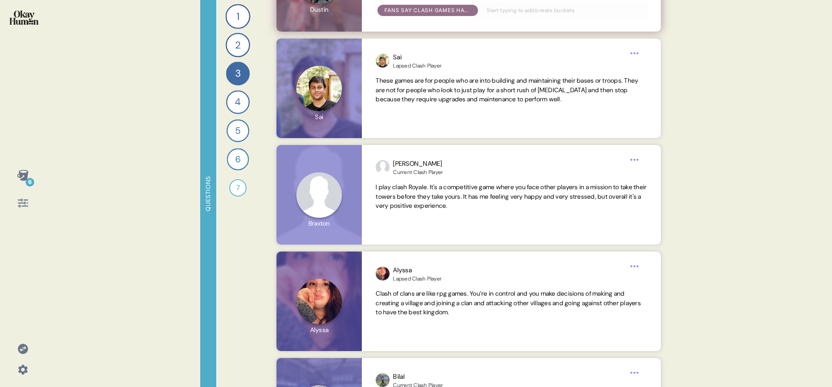
scroll to position [1792, 0]
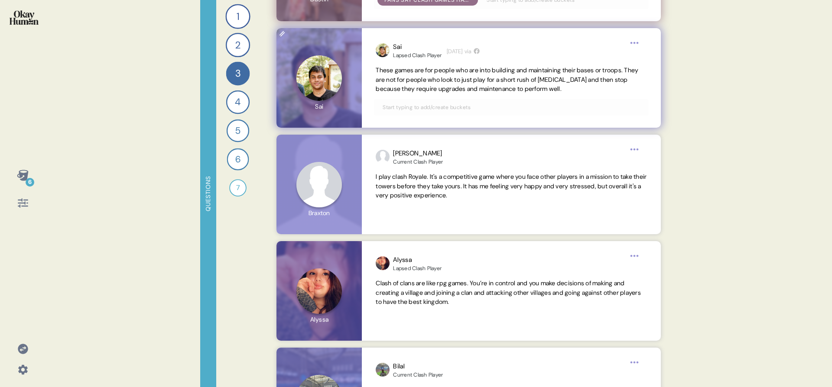
click at [498, 110] on input "text" at bounding box center [510, 108] width 267 height 10
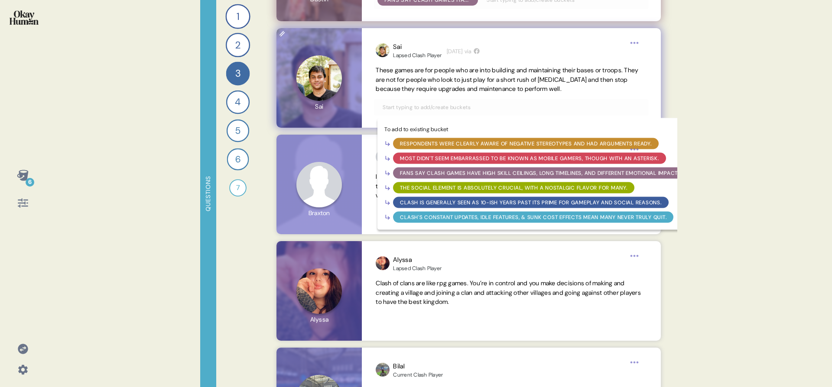
click at [488, 172] on div "Fans say Clash games have high skill ceilings, long timelines, and different em…" at bounding box center [541, 173] width 282 height 8
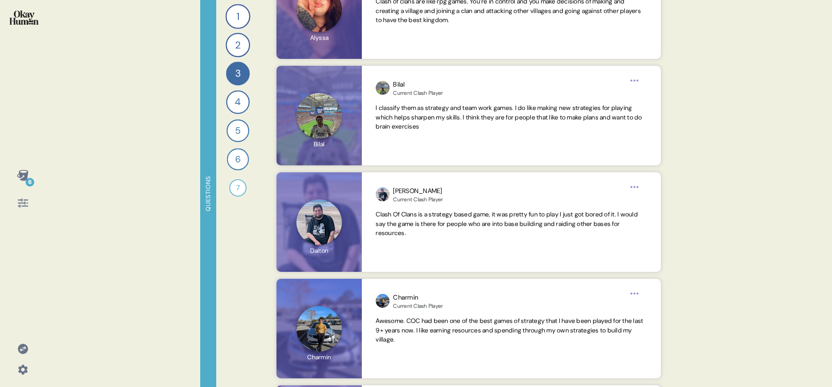
scroll to position [2077, 0]
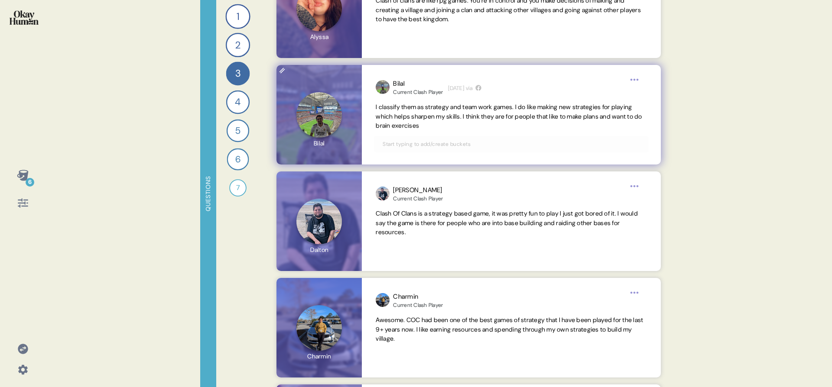
click at [533, 142] on input "text" at bounding box center [510, 145] width 267 height 10
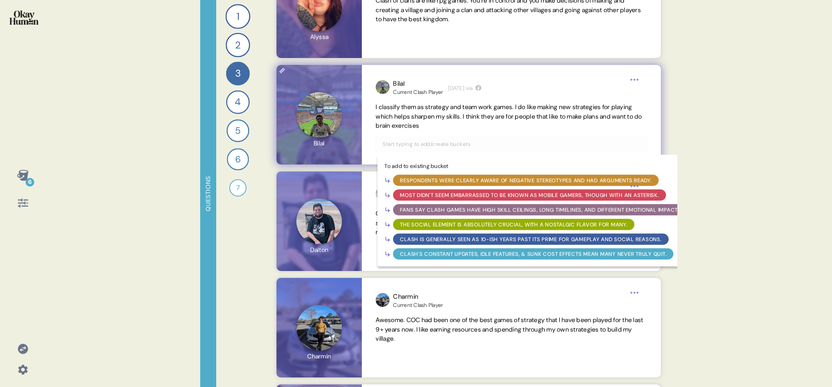
click at [511, 211] on div "Fans say Clash games have high skill ceilings, long timelines, and different em…" at bounding box center [541, 210] width 282 height 8
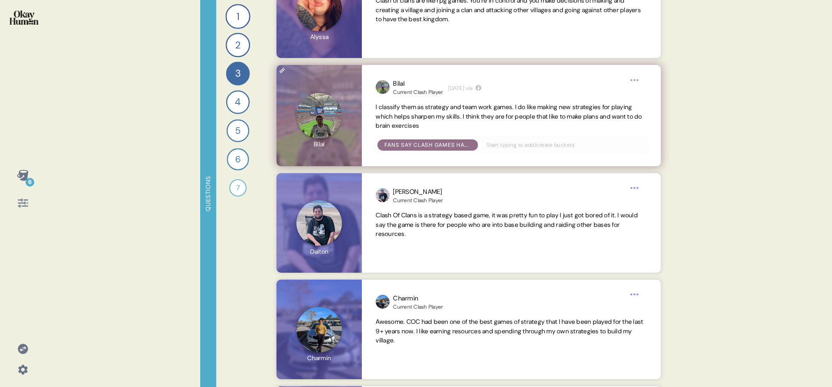
click at [28, 176] on icon at bounding box center [23, 175] width 12 height 12
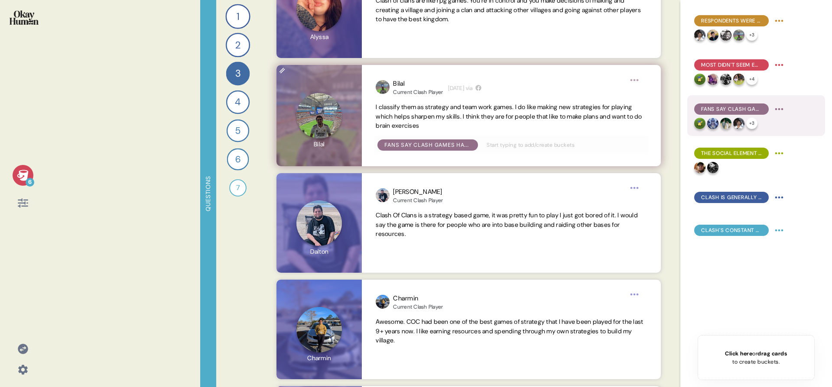
click at [770, 113] on div "Fans say Clash games have high skill ceilings, long timelines, and different em…" at bounding box center [740, 109] width 92 height 14
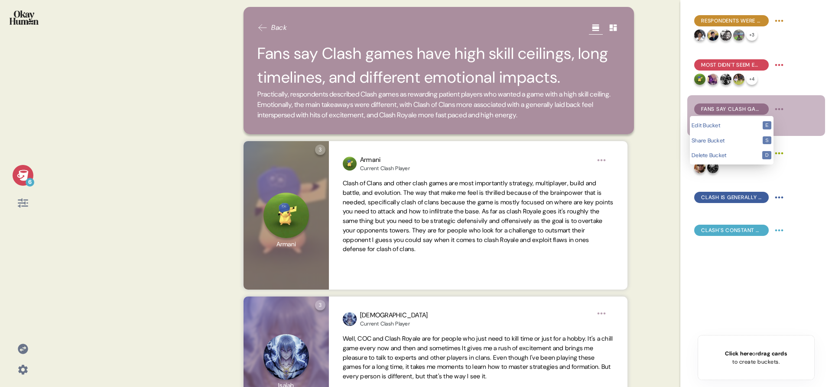
click at [780, 108] on html "6 Back Fans say Clash games have high skill ceilings, long timelines, and diffe…" at bounding box center [416, 193] width 832 height 387
click at [772, 122] on kbd "e" at bounding box center [767, 125] width 9 height 8
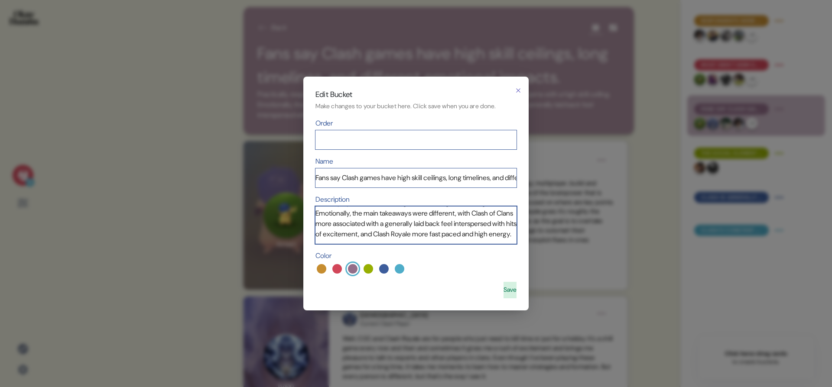
scroll to position [44, 0]
drag, startPoint x: 351, startPoint y: 229, endPoint x: 378, endPoint y: 235, distance: 27.5
click at [378, 235] on textarea "Practically, respondents described Clash games as rewarding patient players who…" at bounding box center [415, 225] width 201 height 37
type textarea "Practically, respondents described Clash games as rewarding patient players who…"
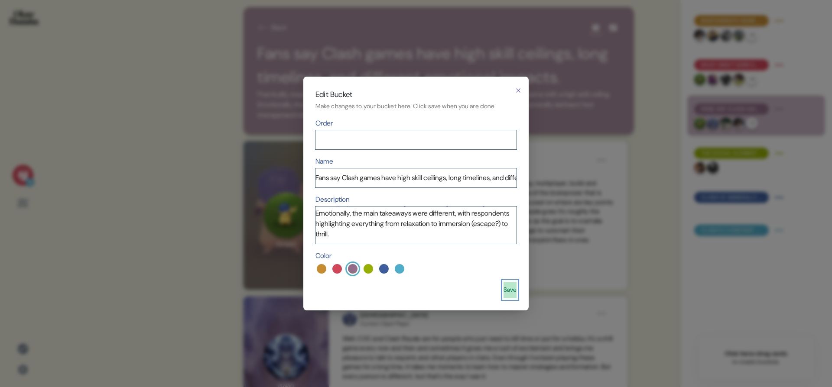
click at [504, 293] on button "Save" at bounding box center [510, 290] width 13 height 16
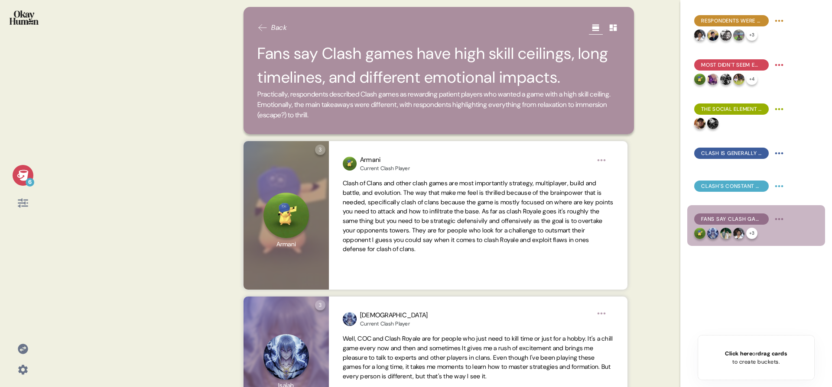
click at [23, 11] on img at bounding box center [24, 17] width 29 height 14
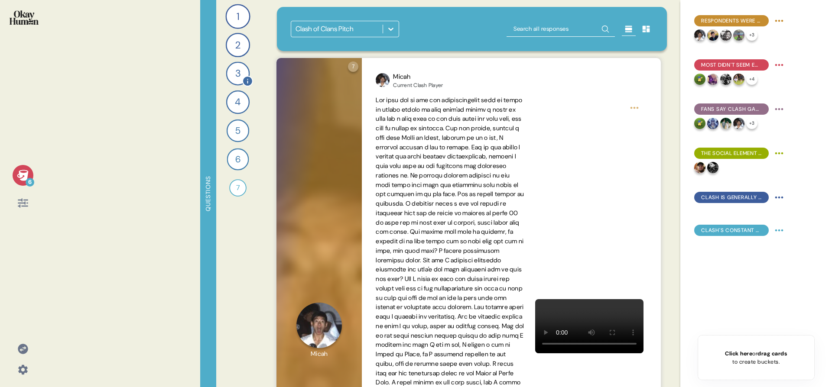
click at [233, 67] on div "3" at bounding box center [238, 74] width 24 height 24
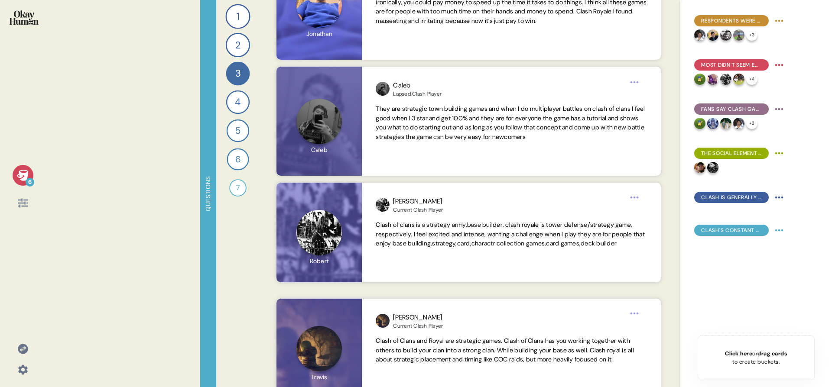
scroll to position [981, 0]
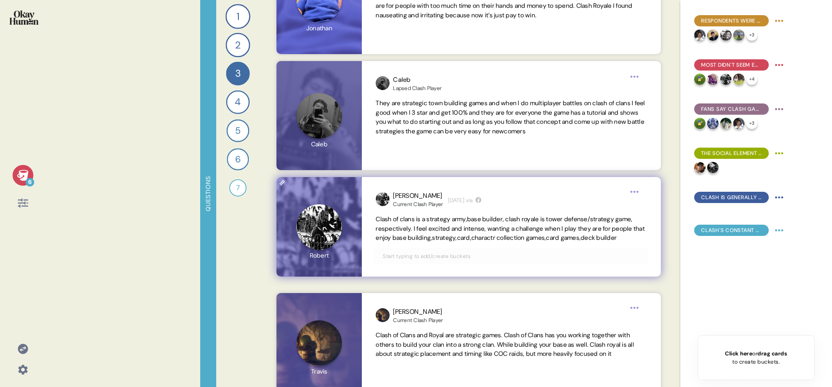
click at [531, 261] on input "text" at bounding box center [510, 257] width 267 height 10
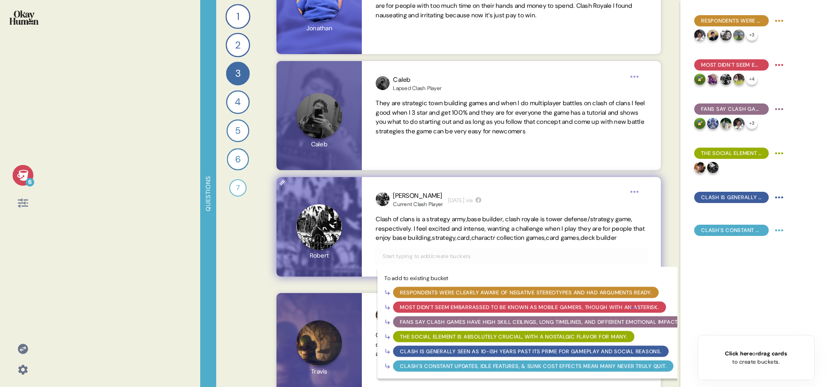
click at [509, 326] on div "Fans say Clash games have high skill ceilings, long timelines, and different em…" at bounding box center [541, 323] width 282 height 8
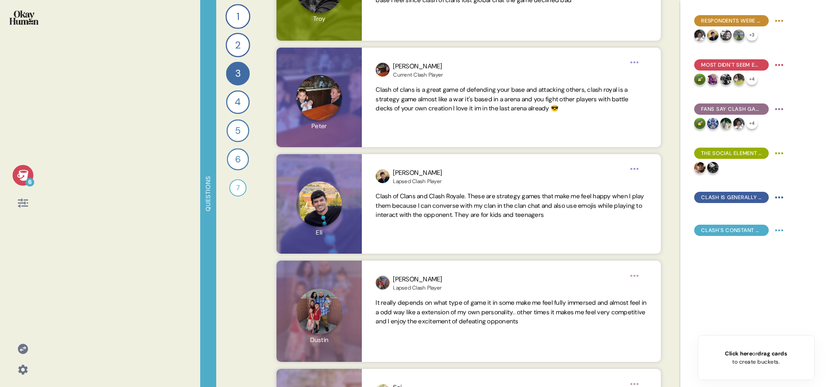
scroll to position [1490, 0]
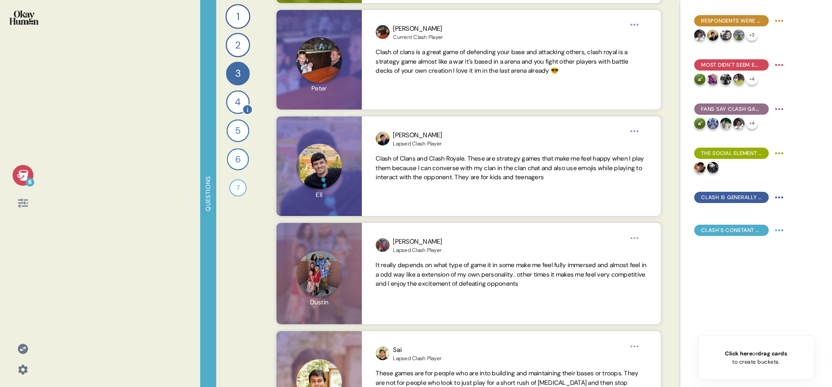
click at [245, 99] on div "4" at bounding box center [237, 102] width 23 height 23
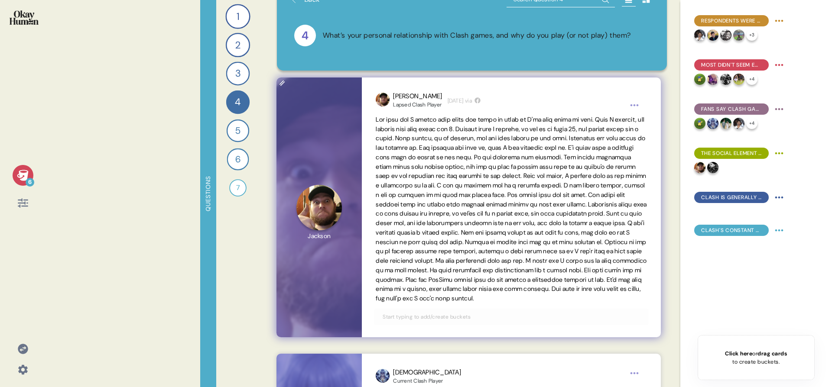
scroll to position [40, 0]
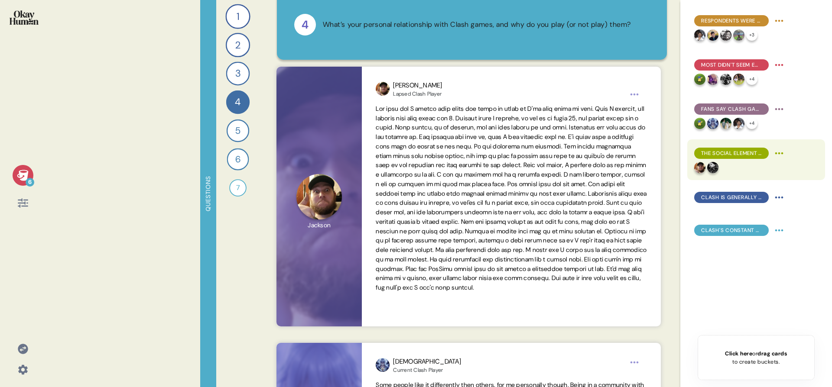
click at [756, 160] on div "The social element is absolutely crucial, with a nostalgic flavor for many." at bounding box center [740, 153] width 92 height 14
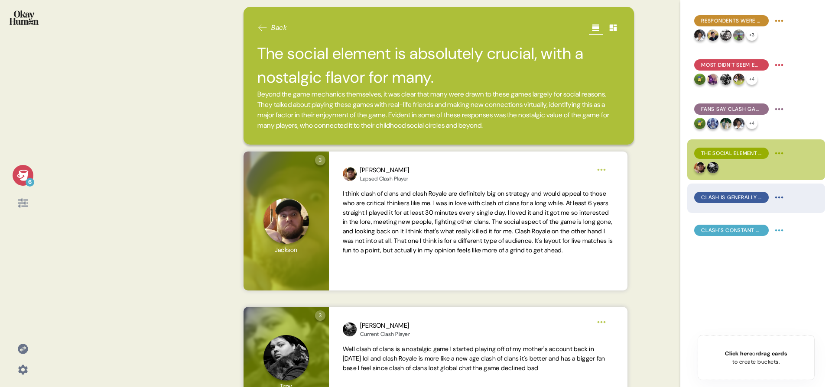
click at [740, 198] on span "Clash is generally seen as 10-ish years past its prime for gameplay and social …" at bounding box center [731, 198] width 61 height 8
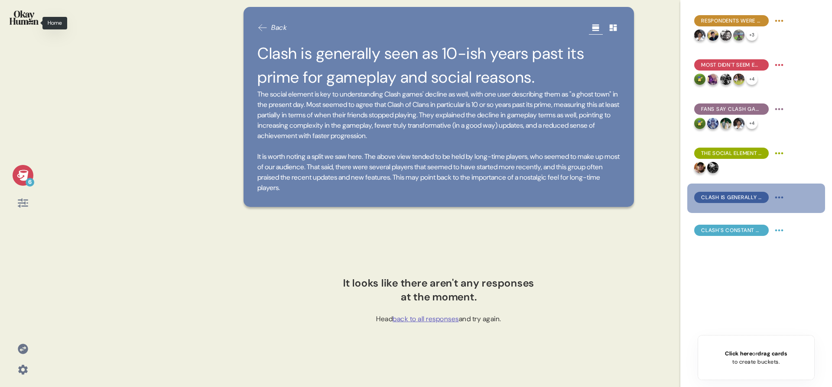
click at [10, 22] on img at bounding box center [24, 17] width 29 height 14
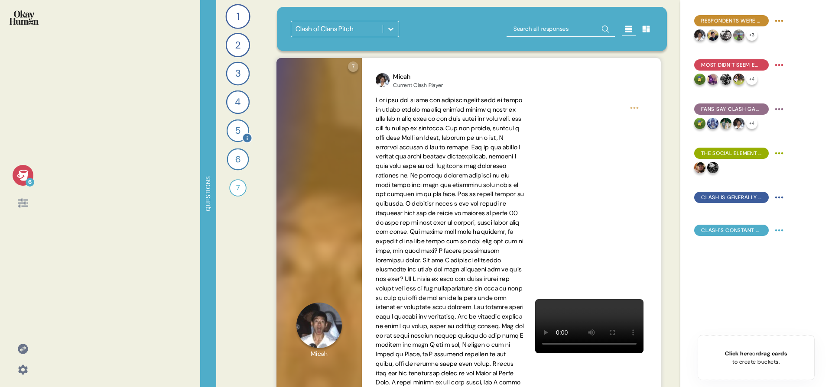
click at [237, 130] on div "5" at bounding box center [238, 131] width 23 height 23
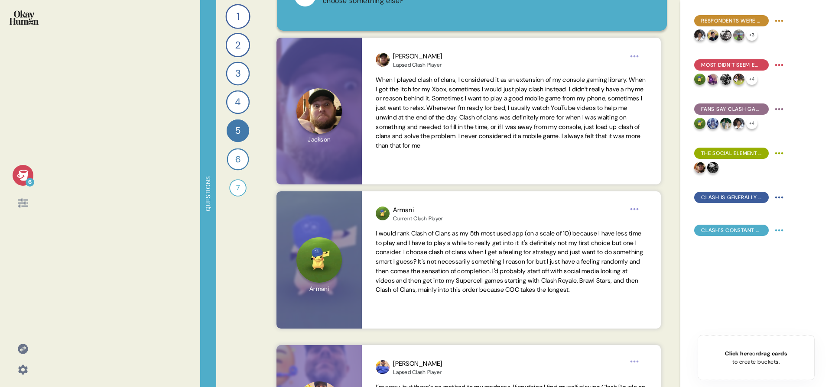
scroll to position [62, 0]
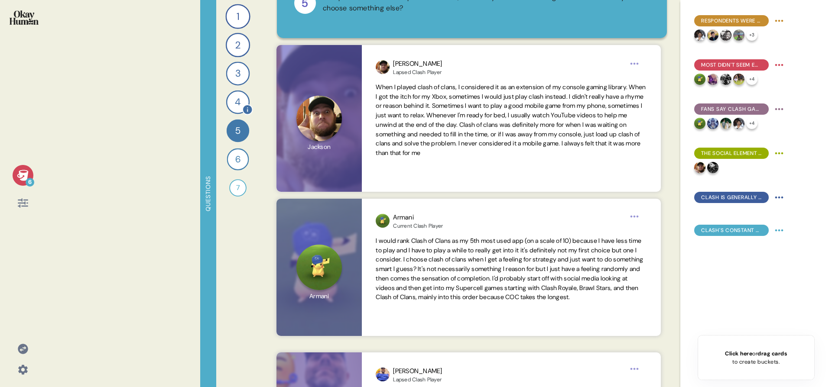
click at [237, 94] on div "4" at bounding box center [237, 102] width 23 height 23
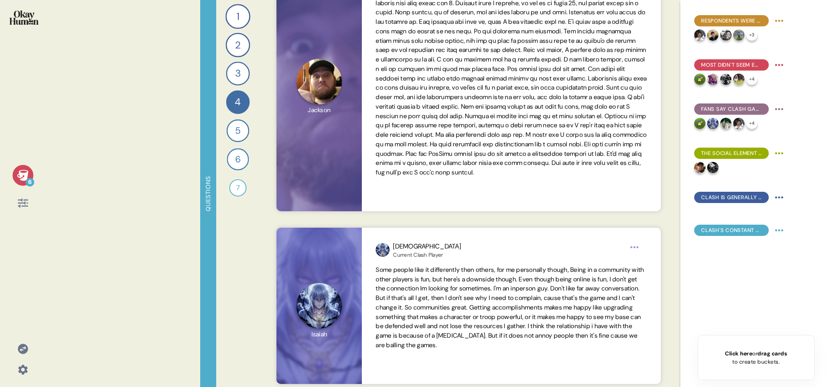
scroll to position [172, 0]
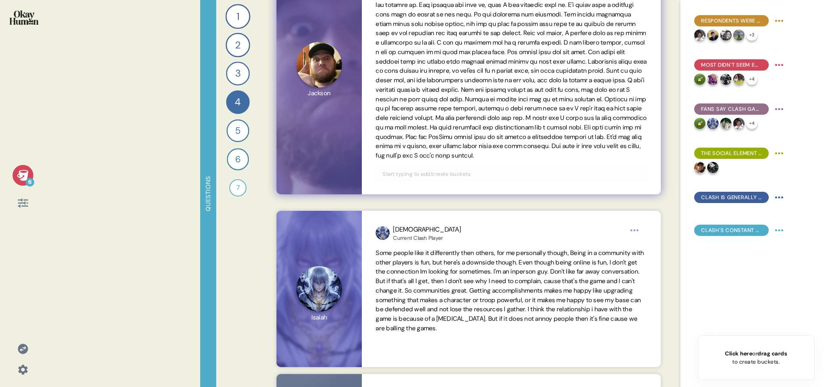
click at [459, 176] on div at bounding box center [511, 174] width 274 height 16
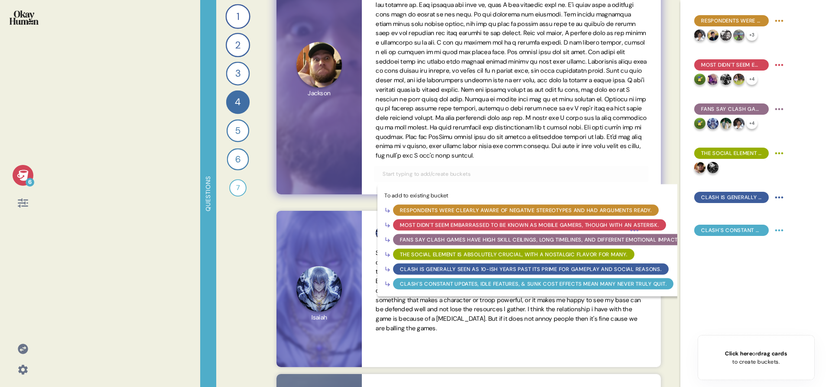
click at [458, 178] on input "text" at bounding box center [510, 174] width 267 height 10
click at [450, 273] on div "Clash is generally seen as 10-ish years past its prime for gameplay and social …" at bounding box center [530, 270] width 261 height 8
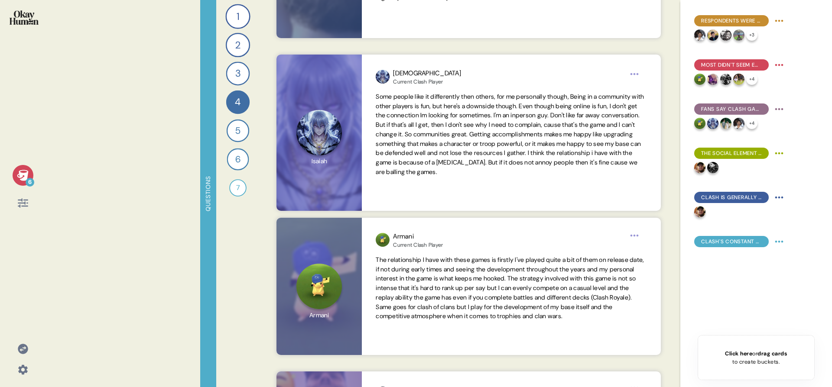
scroll to position [334, 0]
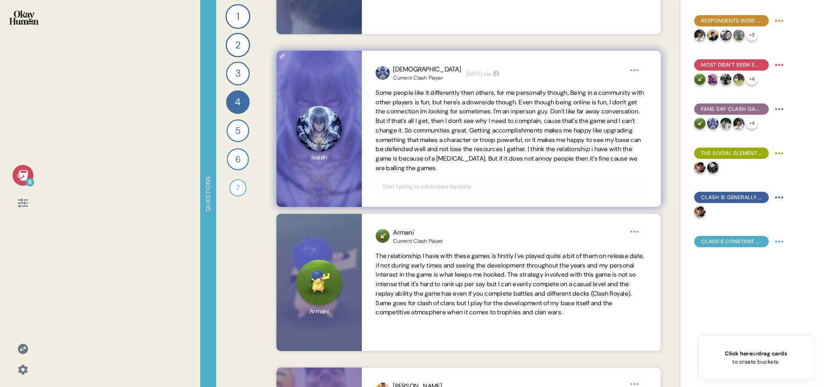
click at [481, 190] on input "text" at bounding box center [510, 187] width 267 height 10
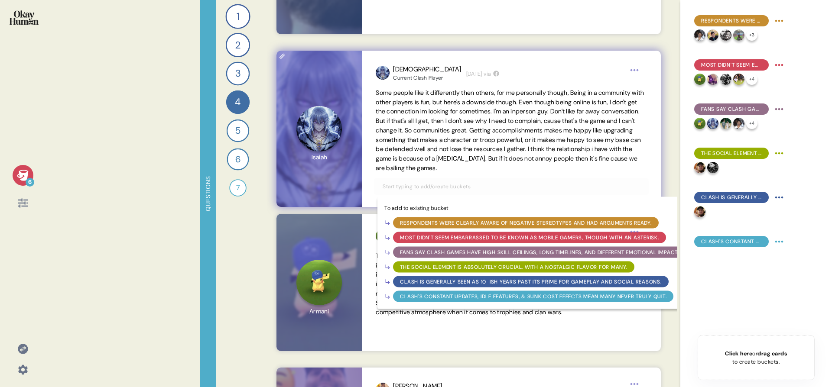
click at [471, 270] on div "The social element is absolutely crucial, with a nostalgic flavor for many." at bounding box center [513, 267] width 227 height 8
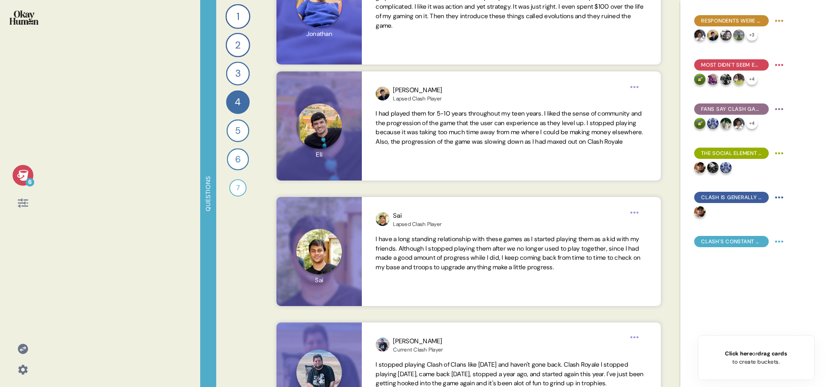
scroll to position [761, 0]
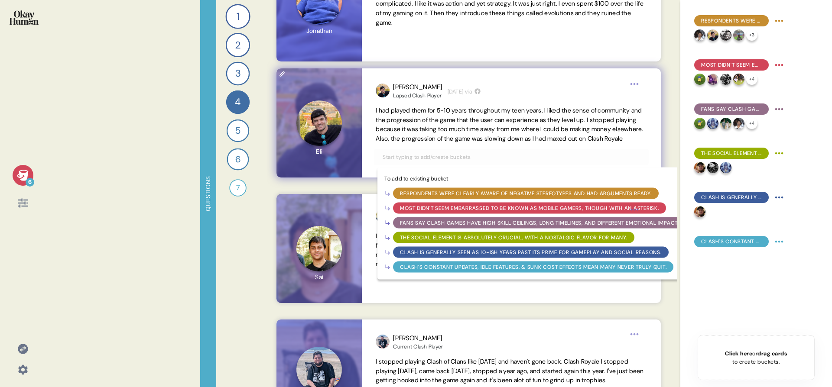
click at [543, 162] on input "text" at bounding box center [510, 158] width 267 height 10
click at [552, 242] on div "The social element is absolutely crucial, with a nostalgic flavor for many." at bounding box center [513, 238] width 227 height 8
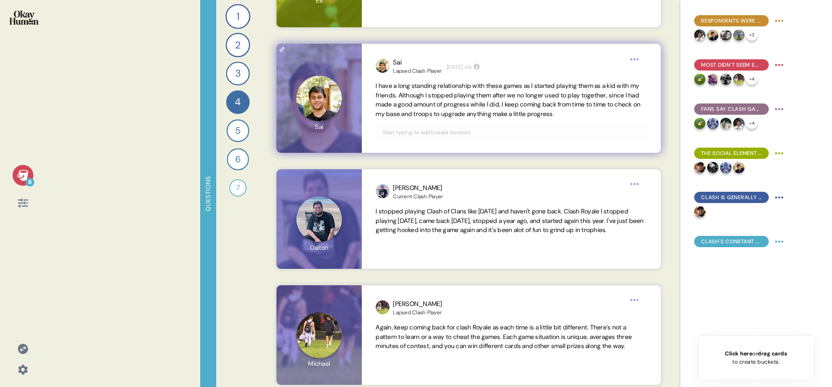
scroll to position [919, 0]
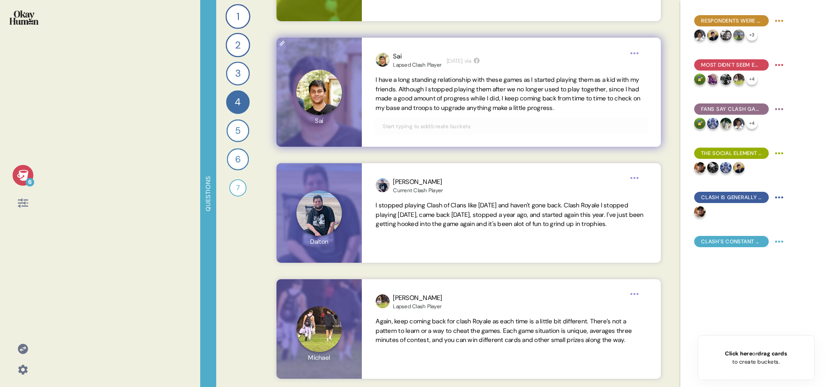
click at [534, 131] on input "text" at bounding box center [510, 127] width 267 height 10
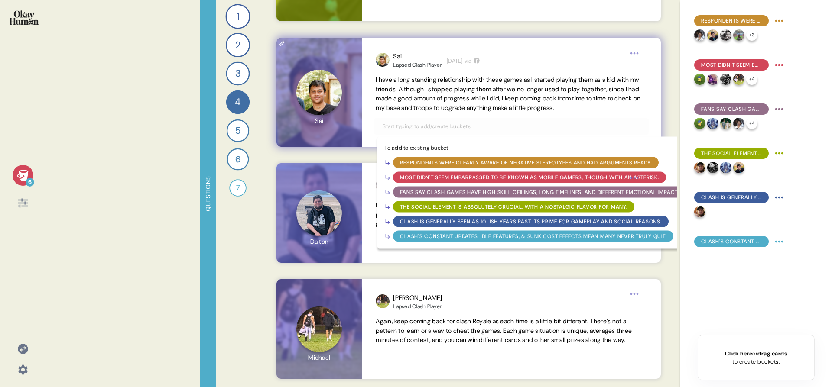
click at [511, 211] on div "The social element is absolutely crucial, with a nostalgic flavor for many." at bounding box center [513, 207] width 227 height 8
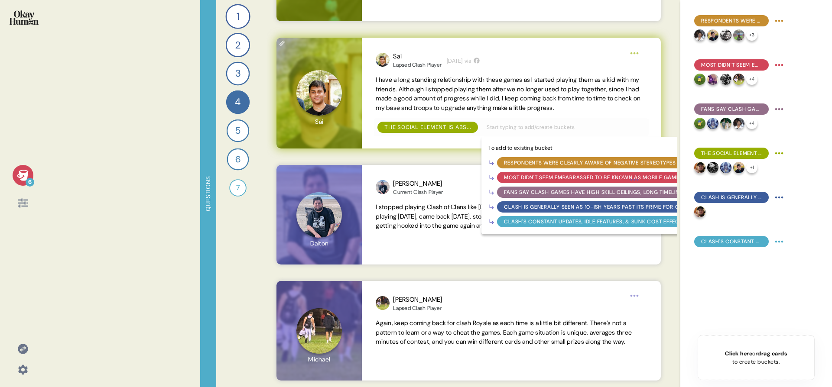
click at [572, 132] on input "text" at bounding box center [562, 128] width 163 height 10
click at [532, 226] on div "Clash's constant updates, idle features, & sunk cost effects mean many never tr…" at bounding box center [637, 222] width 267 height 8
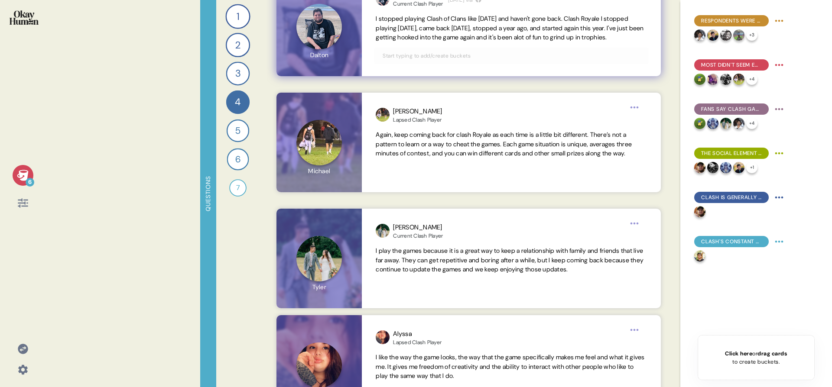
scroll to position [1108, 0]
click at [539, 64] on div at bounding box center [511, 55] width 274 height 16
click at [512, 64] on div at bounding box center [511, 55] width 274 height 16
click at [511, 60] on input "text" at bounding box center [510, 56] width 267 height 10
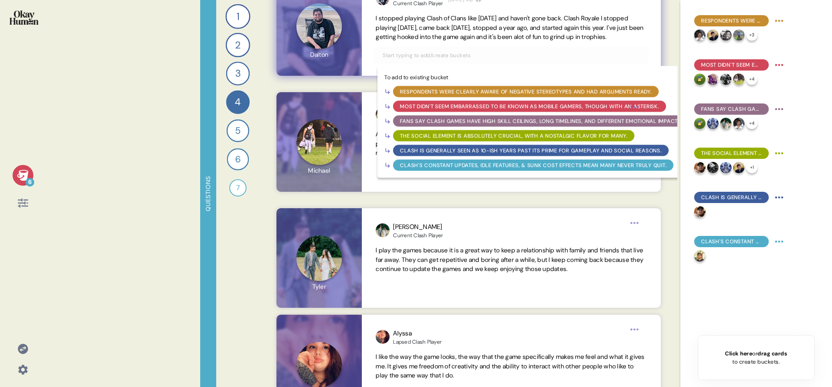
click at [468, 169] on div "Clash's constant updates, idle features, & sunk cost effects mean many never tr…" at bounding box center [533, 166] width 267 height 8
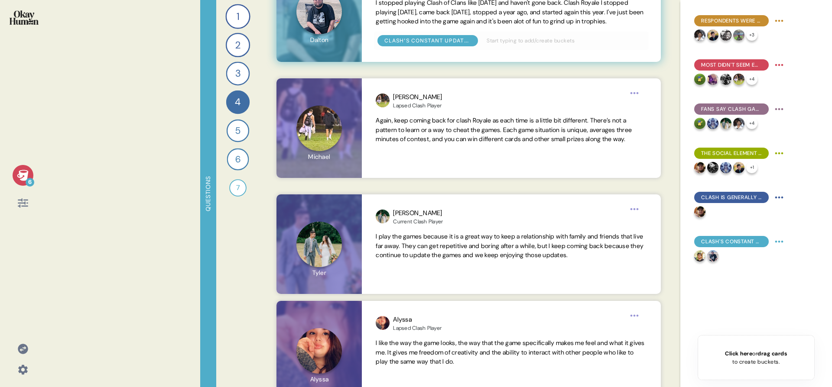
scroll to position [1127, 0]
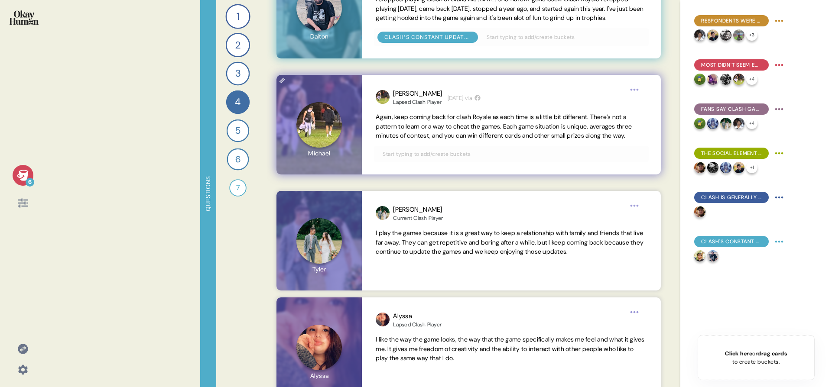
click at [468, 159] on input "text" at bounding box center [510, 155] width 267 height 10
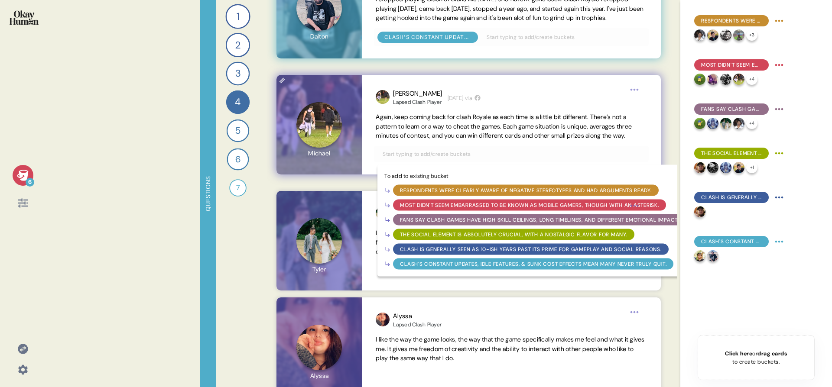
click at [482, 268] on div "Clash's constant updates, idle features, & sunk cost effects mean many never tr…" at bounding box center [533, 264] width 267 height 8
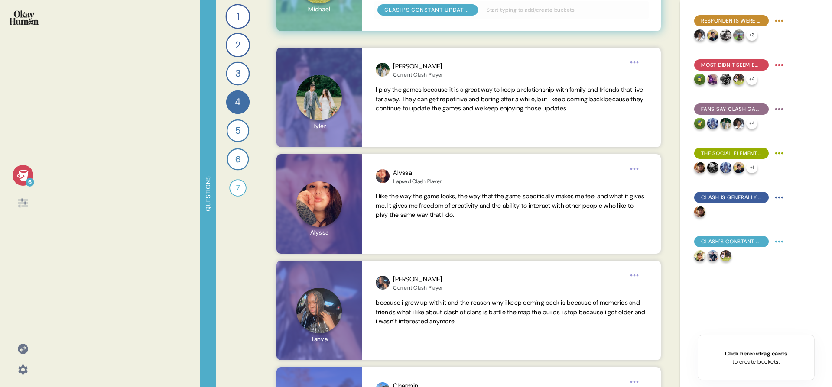
scroll to position [1273, 0]
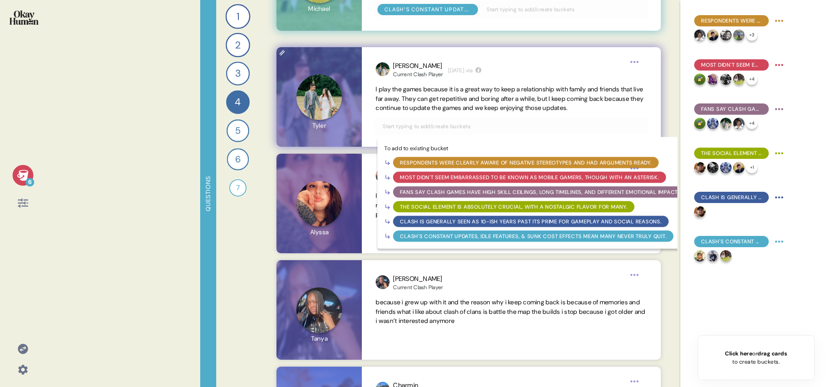
click at [516, 125] on input "text" at bounding box center [510, 127] width 267 height 10
click at [494, 209] on div "The social element is absolutely crucial, with a nostalgic flavor for many." at bounding box center [513, 207] width 227 height 8
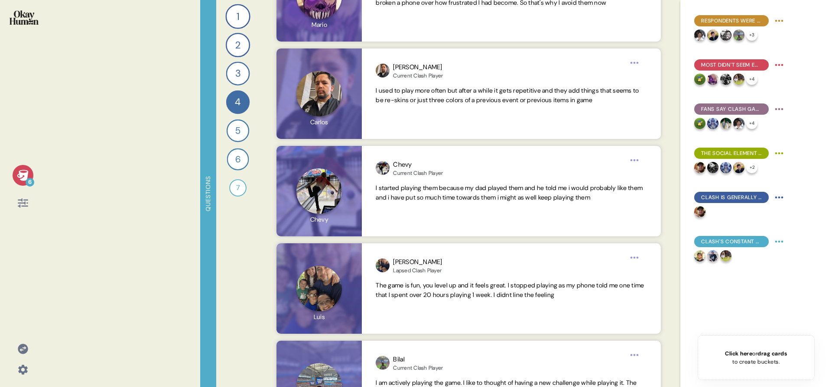
scroll to position [1945, 0]
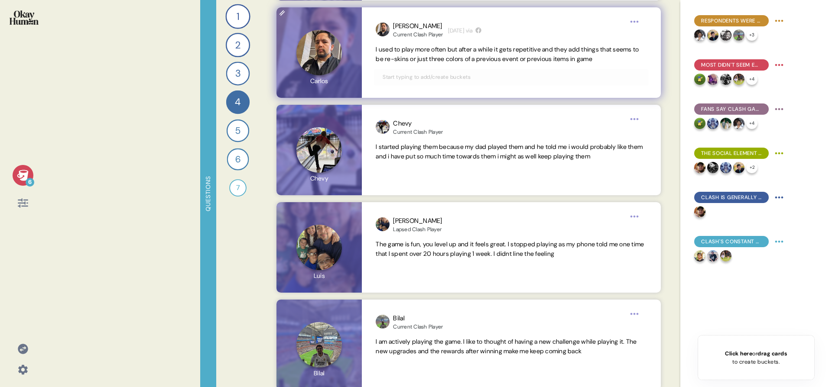
click at [469, 80] on input "text" at bounding box center [510, 77] width 267 height 10
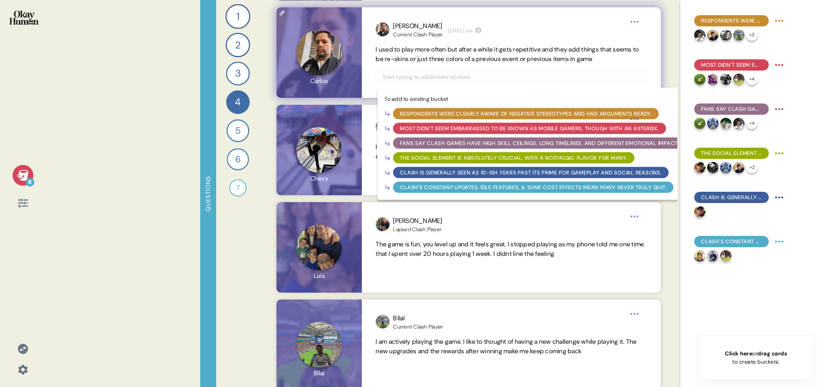
click at [459, 175] on div "Clash is generally seen as 10-ish years past its prime for gameplay and social …" at bounding box center [530, 173] width 261 height 8
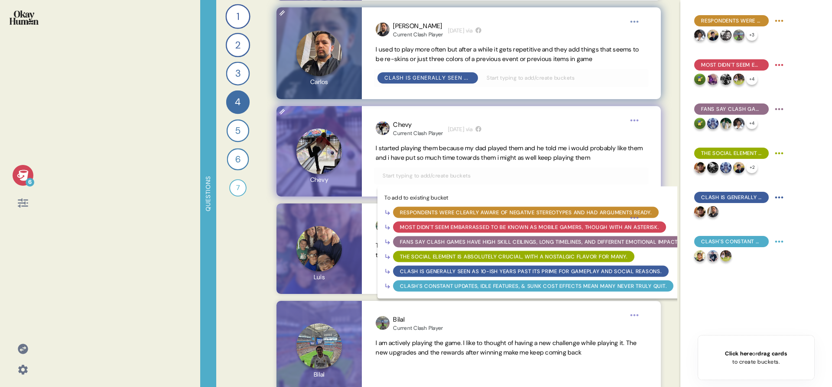
click at [465, 177] on input "text" at bounding box center [510, 176] width 267 height 10
click at [471, 156] on span "I started playing them because my dad played them and he told me i would probab…" at bounding box center [509, 152] width 267 height 17
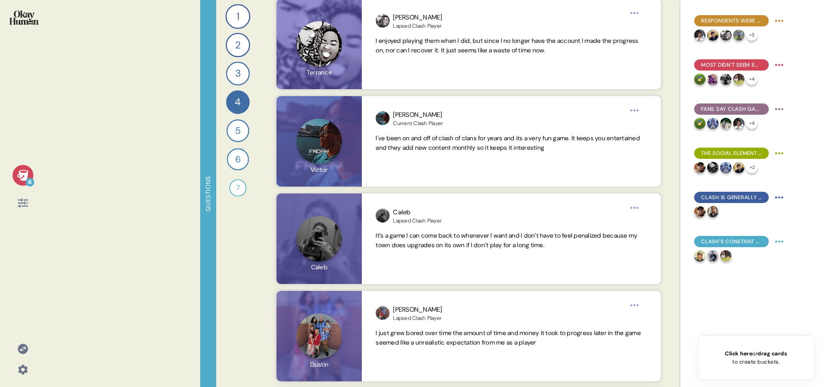
scroll to position [2552, 0]
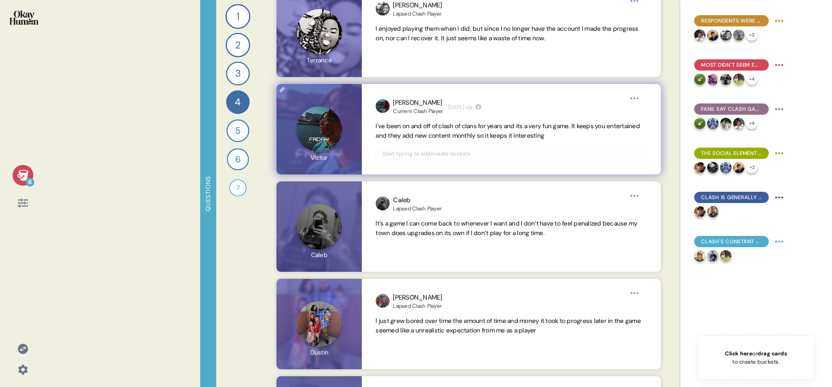
click at [476, 155] on input "text" at bounding box center [510, 154] width 267 height 10
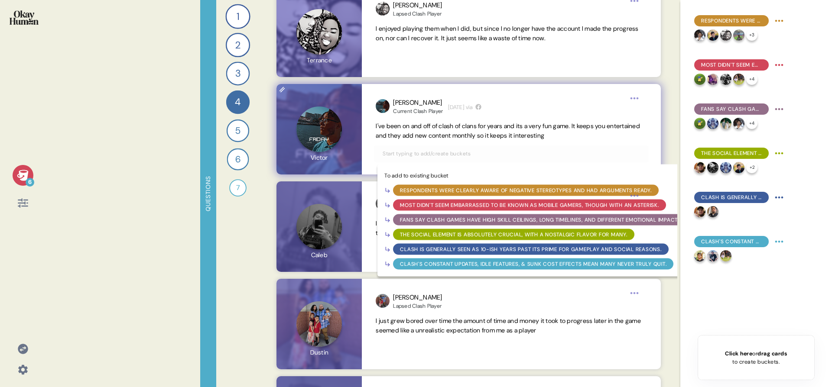
click at [483, 266] on div "Clash's constant updates, idle features, & sunk cost effects mean many never tr…" at bounding box center [533, 264] width 267 height 8
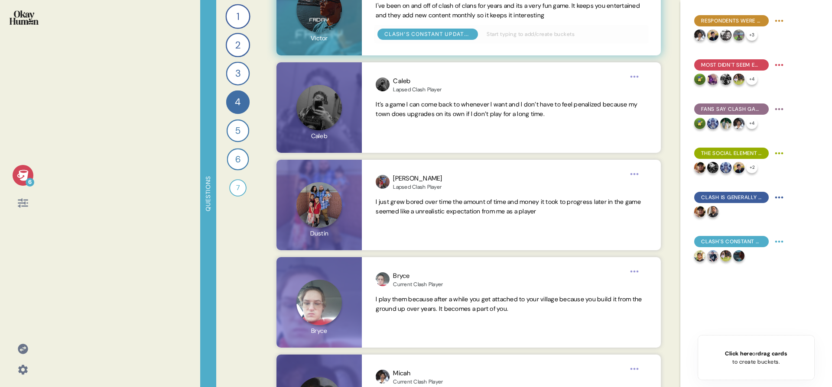
scroll to position [2710, 0]
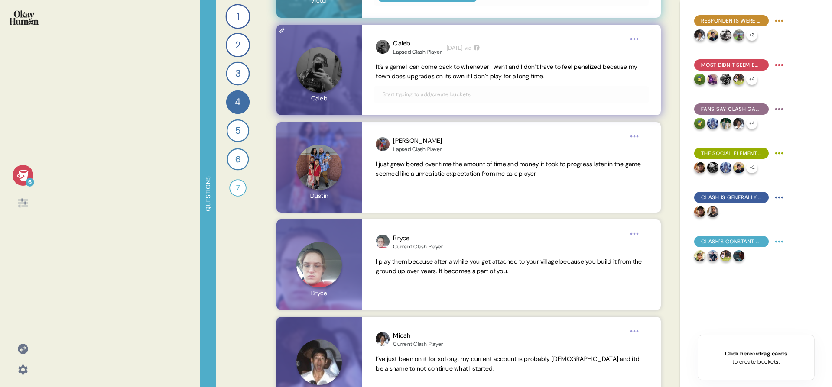
click at [517, 94] on input "text" at bounding box center [510, 95] width 267 height 10
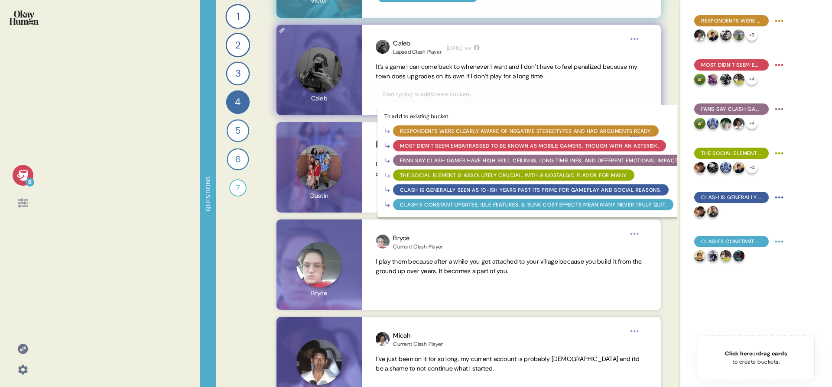
click at [492, 204] on div "Clash's constant updates, idle features, & sunk cost effects mean many never tr…" at bounding box center [533, 205] width 267 height 8
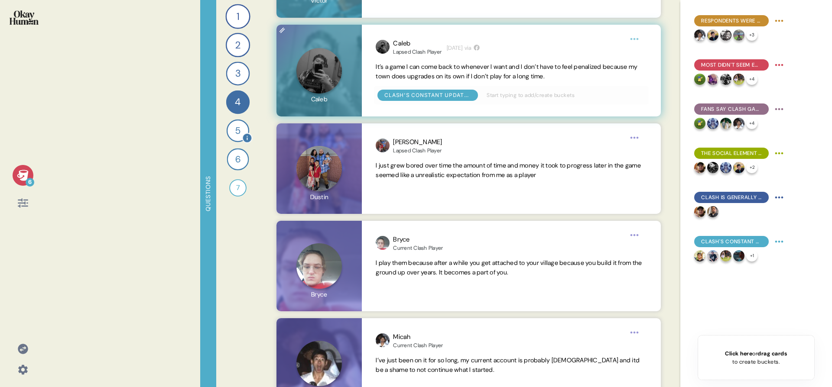
click at [236, 130] on div "5" at bounding box center [238, 131] width 23 height 23
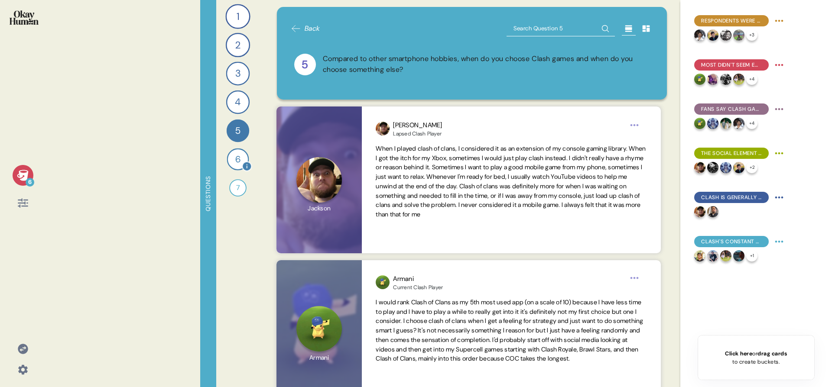
click at [239, 159] on div "6" at bounding box center [238, 160] width 22 height 22
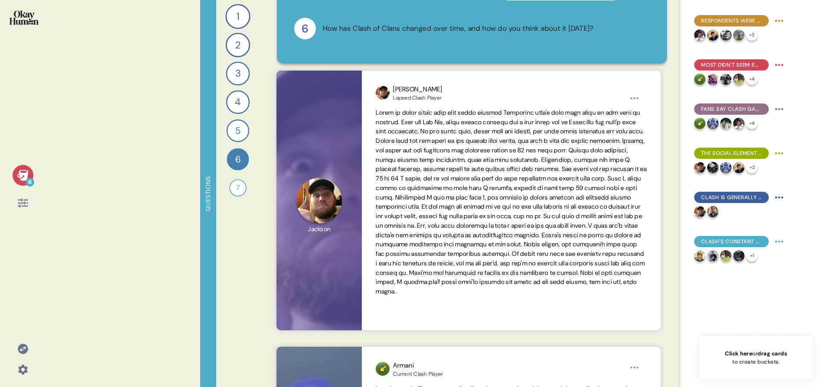
scroll to position [79, 0]
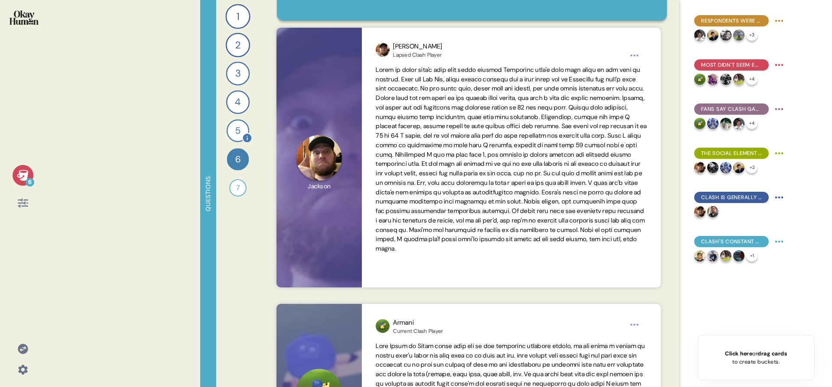
click at [243, 127] on div "5" at bounding box center [238, 131] width 23 height 23
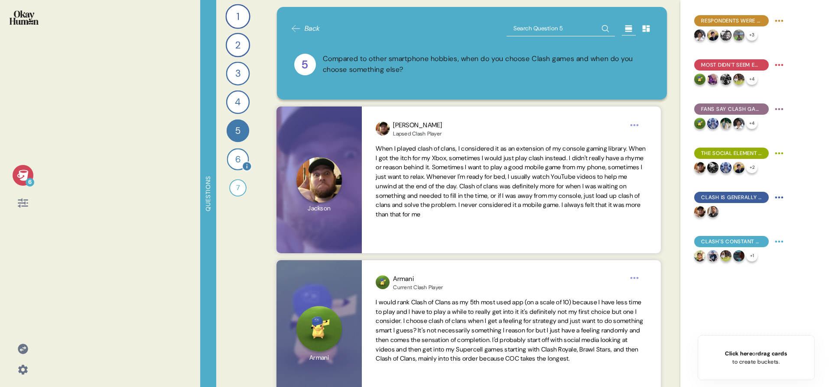
click at [232, 158] on div "6" at bounding box center [238, 160] width 22 height 22
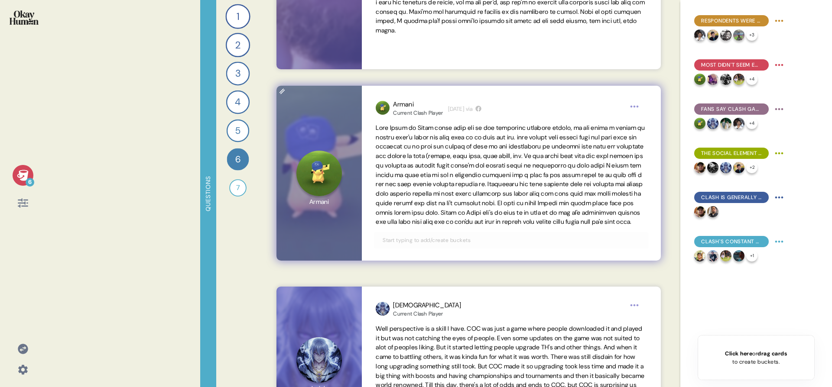
scroll to position [328, 0]
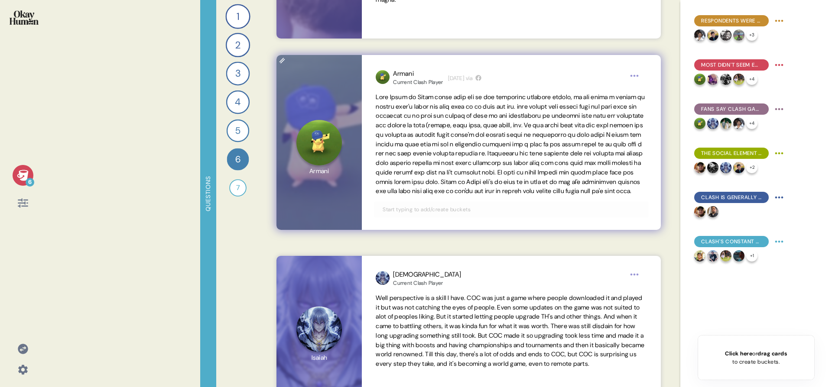
click at [443, 215] on input "text" at bounding box center [510, 210] width 267 height 10
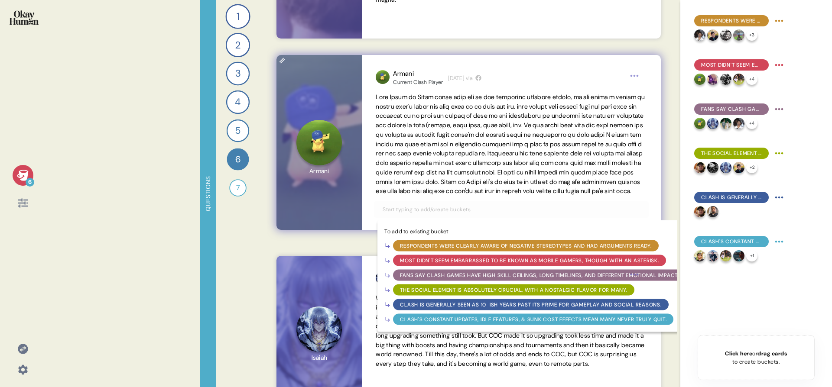
click at [472, 309] on div "Clash is generally seen as 10-ish years past its prime for gameplay and social …" at bounding box center [530, 305] width 261 height 8
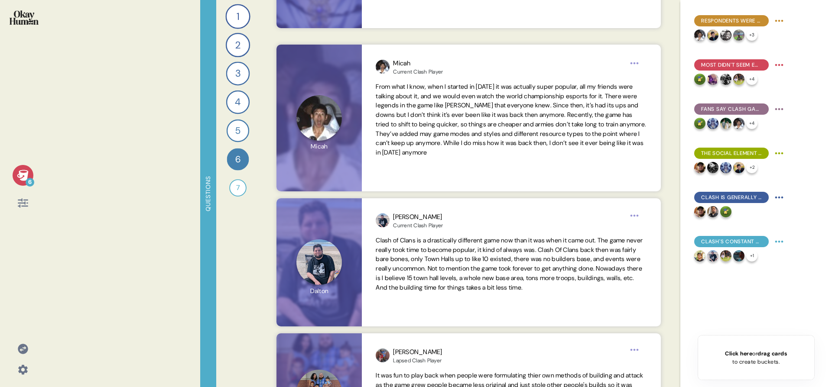
scroll to position [717, 0]
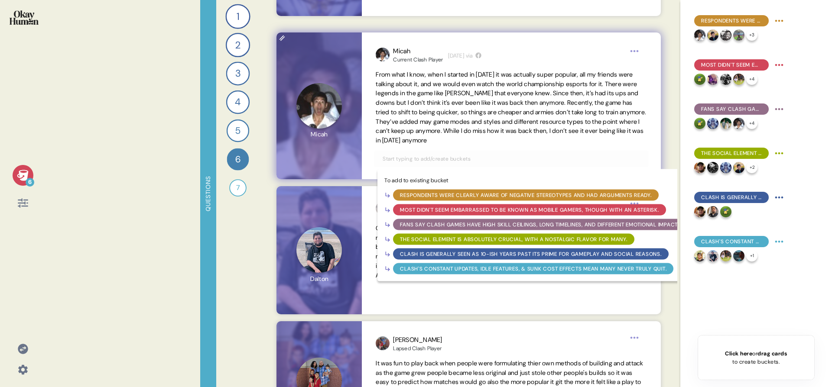
click at [563, 157] on input "text" at bounding box center [510, 159] width 267 height 10
click at [520, 252] on div "Clash is generally seen as 10-ish years past its prime for gameplay and social …" at bounding box center [530, 254] width 261 height 8
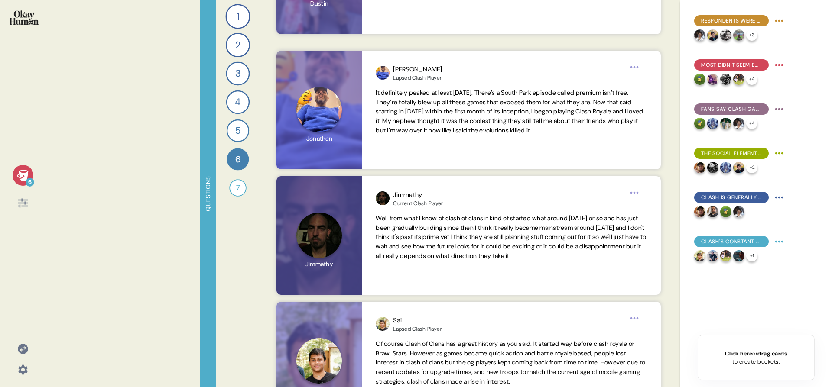
scroll to position [1149, 0]
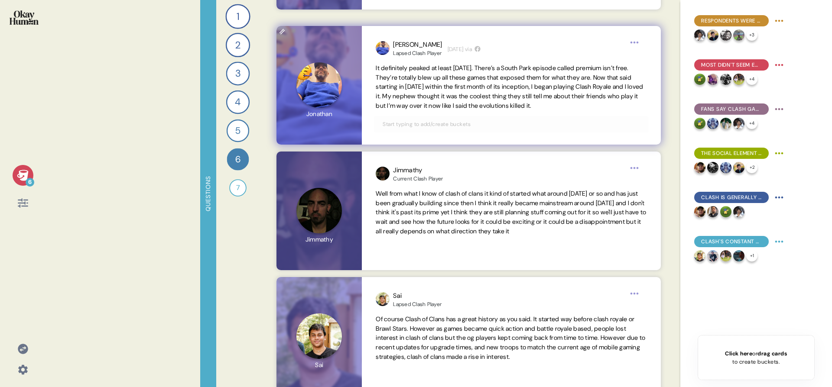
click at [588, 125] on input "text" at bounding box center [510, 125] width 267 height 10
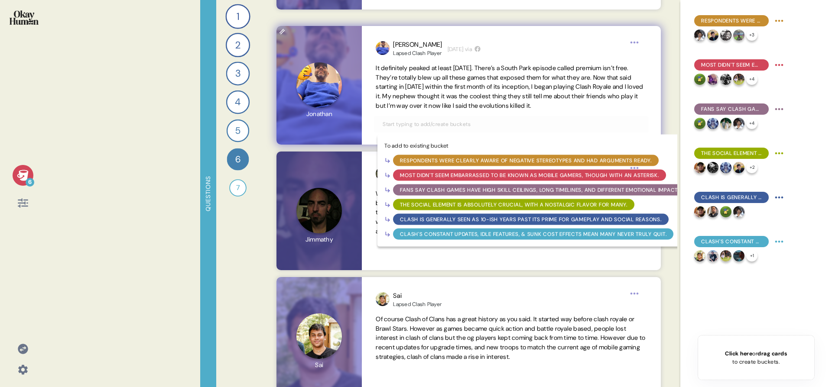
click at [563, 221] on div "Clash is generally seen as 10-ish years past its prime for gameplay and social …" at bounding box center [530, 219] width 261 height 8
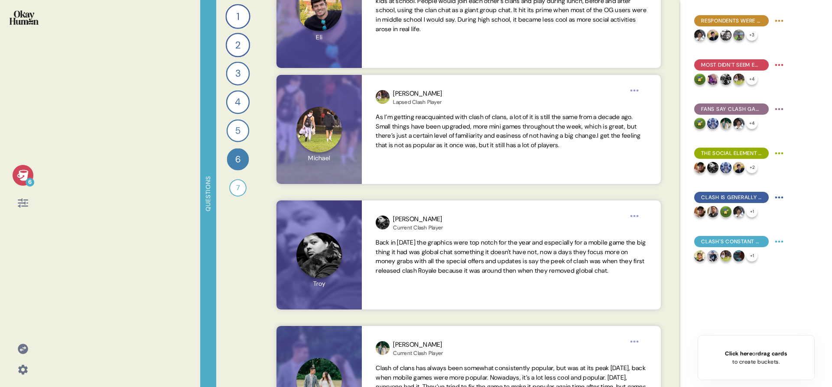
scroll to position [1766, 0]
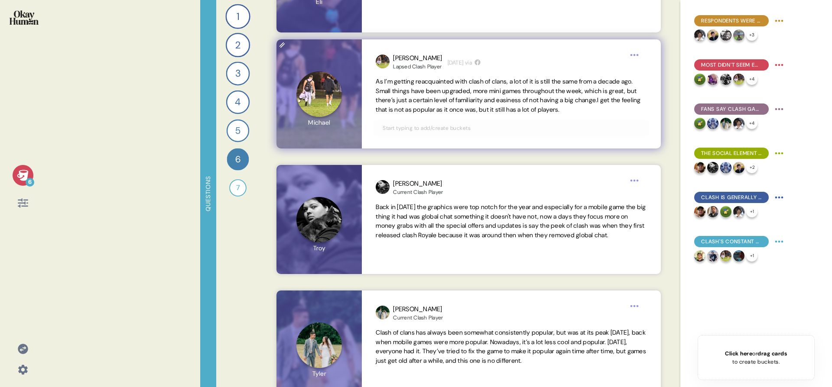
click at [474, 133] on input "text" at bounding box center [510, 129] width 267 height 10
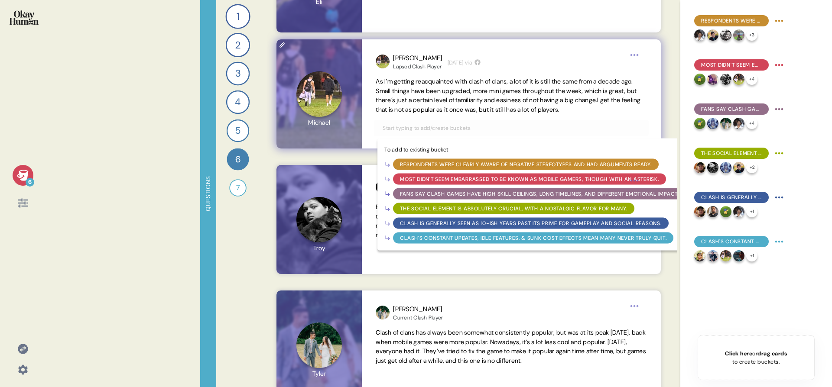
click at [482, 242] on div "Clash's constant updates, idle features, & sunk cost effects mean many never tr…" at bounding box center [533, 238] width 267 height 8
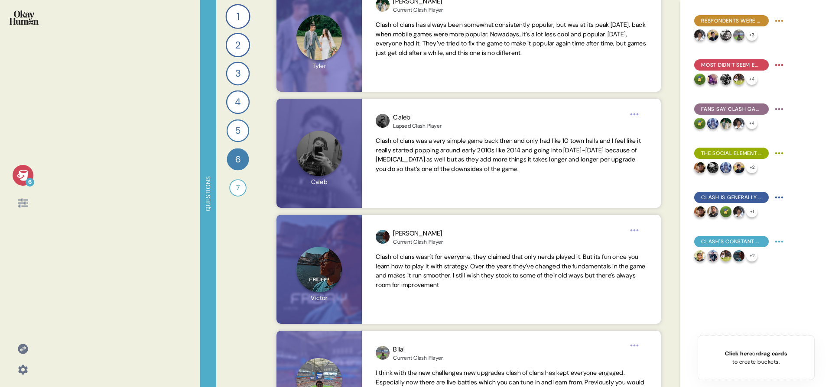
scroll to position [2078, 0]
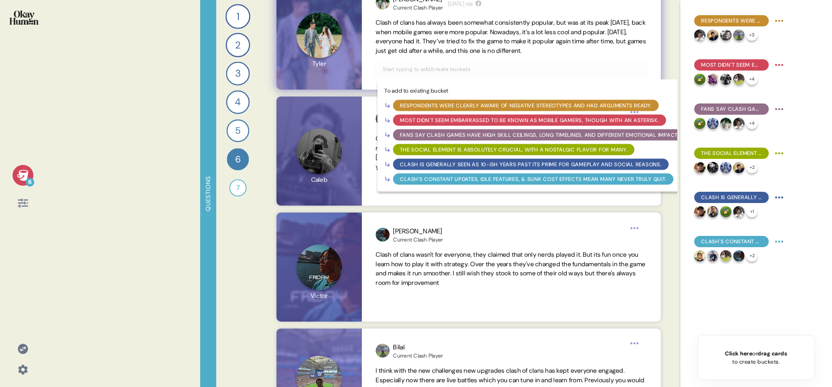
click at [451, 73] on input "text" at bounding box center [510, 70] width 267 height 10
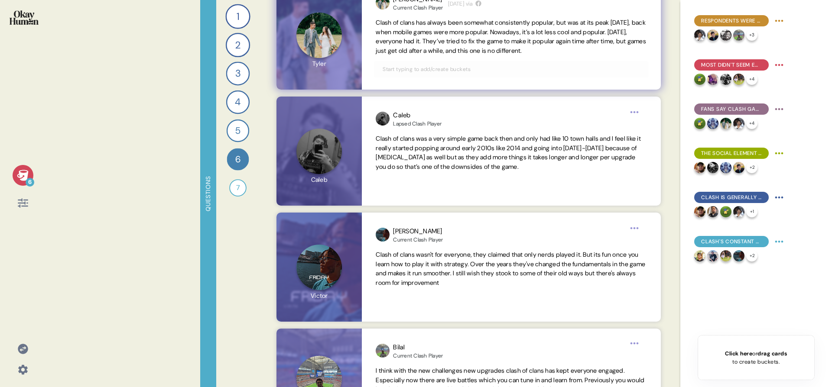
click at [448, 52] on span "Clash of clans has always been somewhat consistently popular, but was at its pe…" at bounding box center [511, 37] width 270 height 36
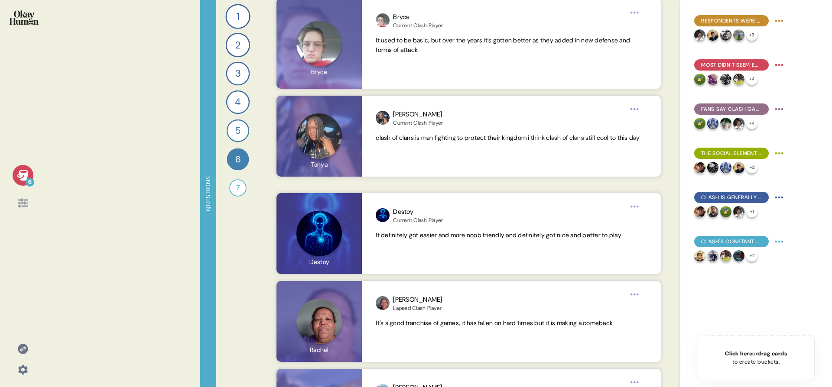
scroll to position [3810, 0]
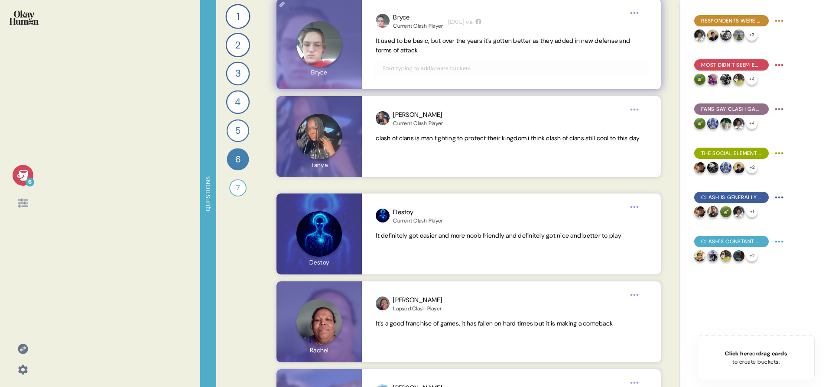
click at [410, 69] on input "text" at bounding box center [510, 69] width 267 height 10
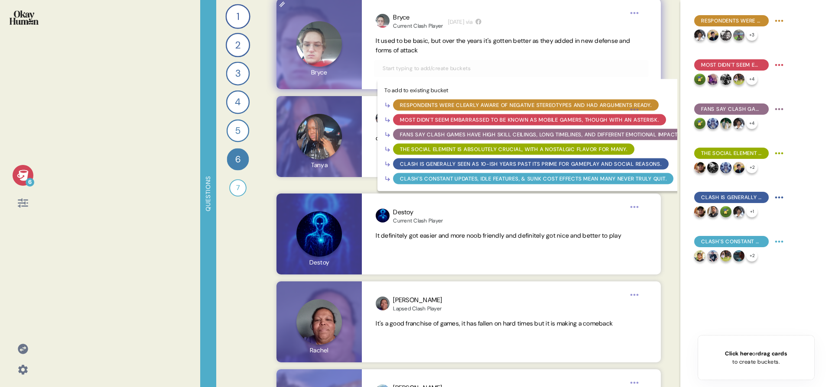
click at [429, 164] on div "Clash is generally seen as 10-ish years past its prime for gameplay and social …" at bounding box center [530, 164] width 261 height 8
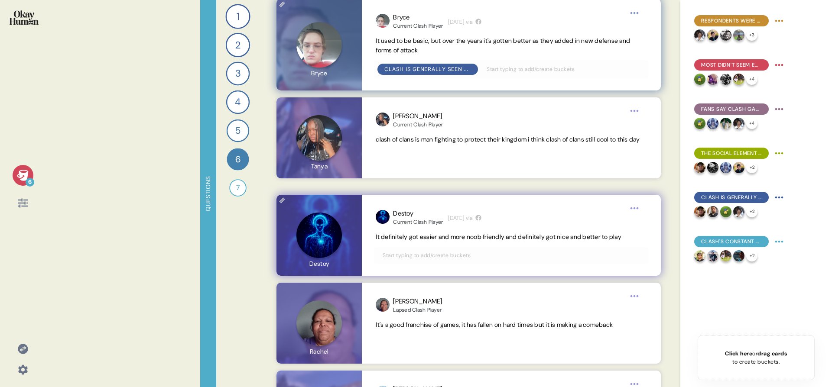
click at [416, 256] on input "text" at bounding box center [510, 256] width 267 height 10
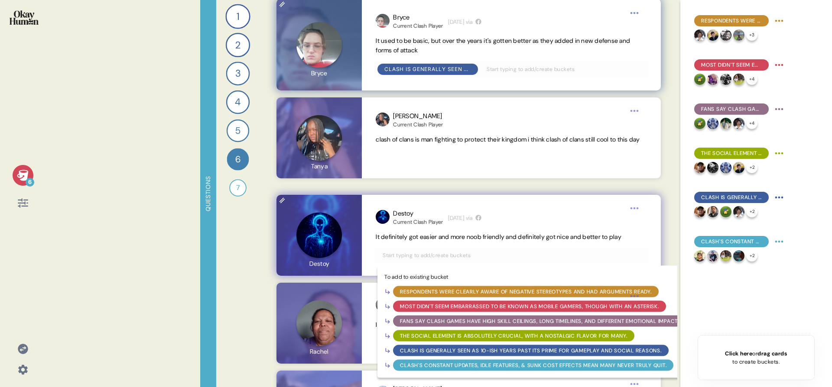
click at [426, 354] on div "Clash is generally seen as 10-ish years past its prime for gameplay and social …" at bounding box center [530, 351] width 261 height 8
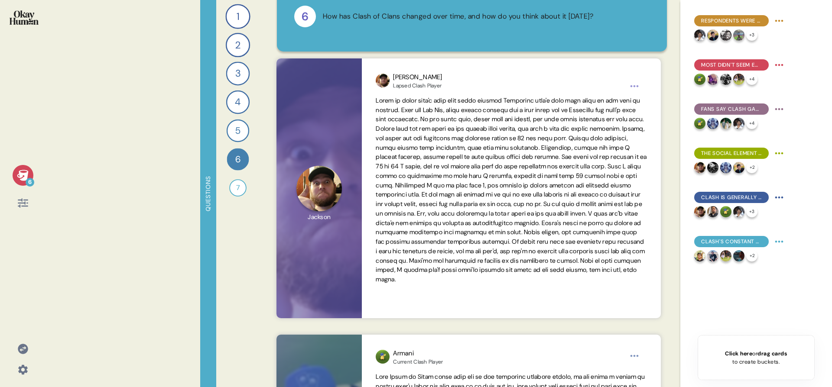
scroll to position [0, 0]
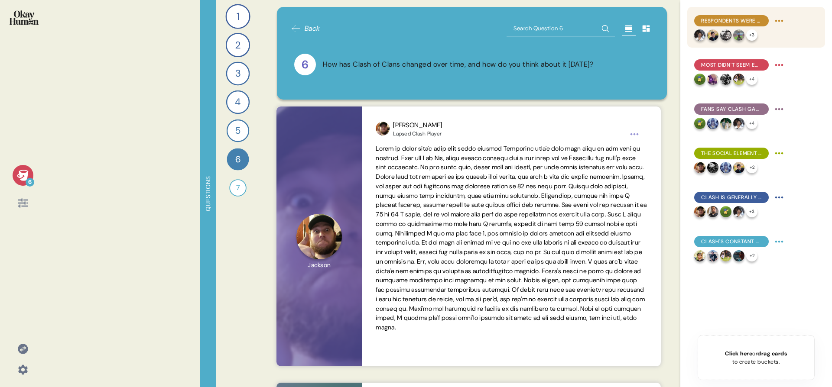
click at [730, 23] on span "Respondents were clearly aware of negative stereotypes and had arguments ready." at bounding box center [731, 21] width 61 height 8
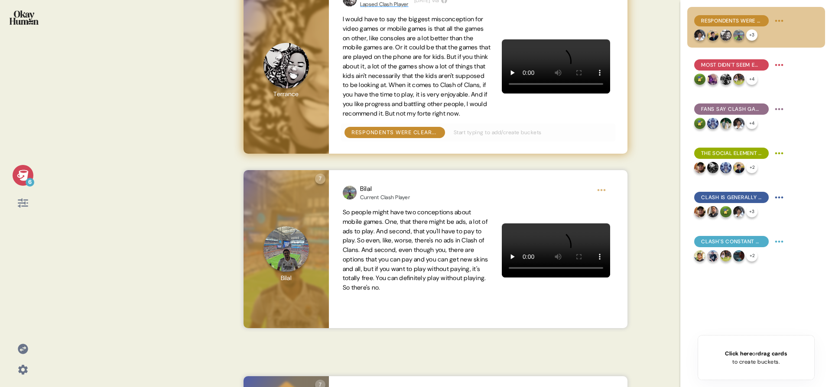
scroll to position [1374, 0]
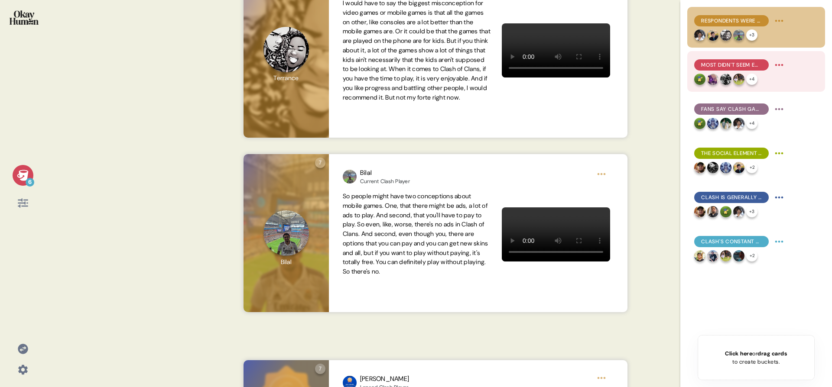
click at [767, 61] on div "Most didn't seem embarrassed to be known as mobile gamers, though with an aster…" at bounding box center [731, 64] width 75 height 11
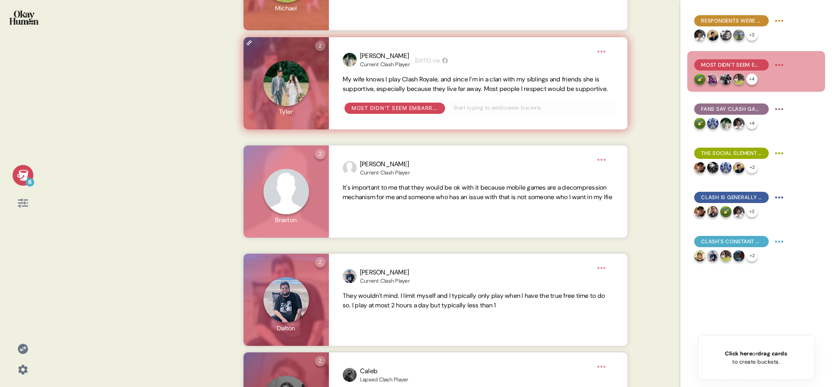
scroll to position [638, 0]
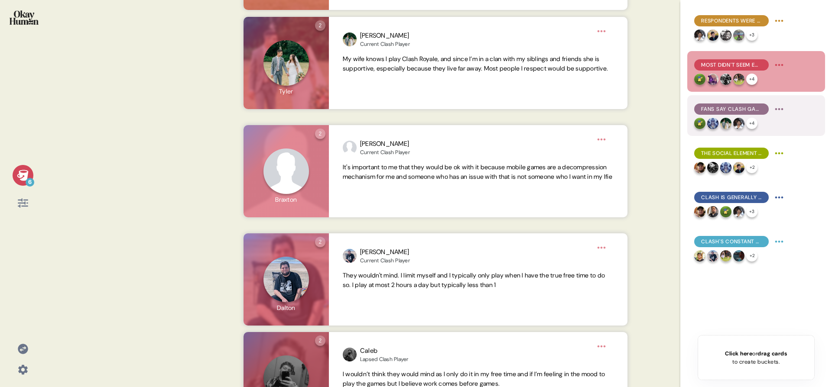
click at [718, 105] on span "Fans say Clash games have high skill ceilings, long timelines, and different em…" at bounding box center [731, 109] width 61 height 8
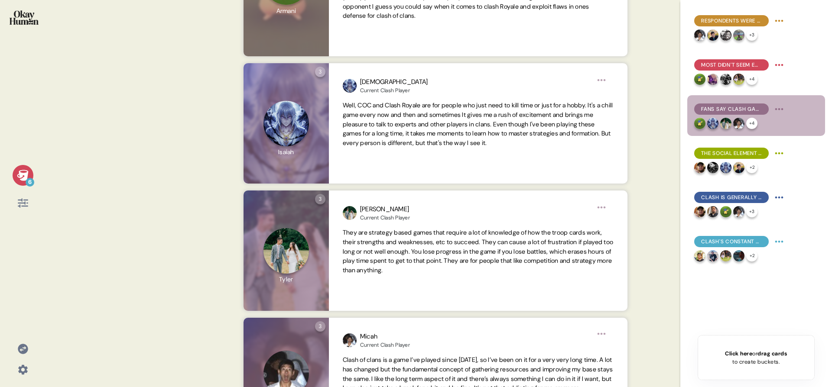
scroll to position [232, 0]
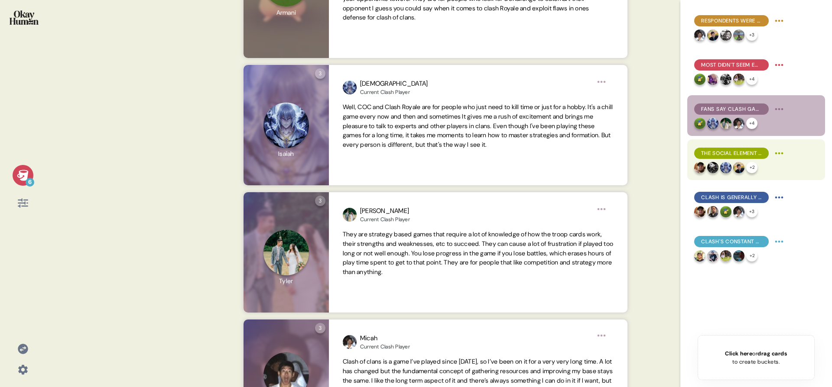
click at [741, 156] on span "The social element is absolutely crucial, with a nostalgic flavor for many." at bounding box center [731, 154] width 61 height 8
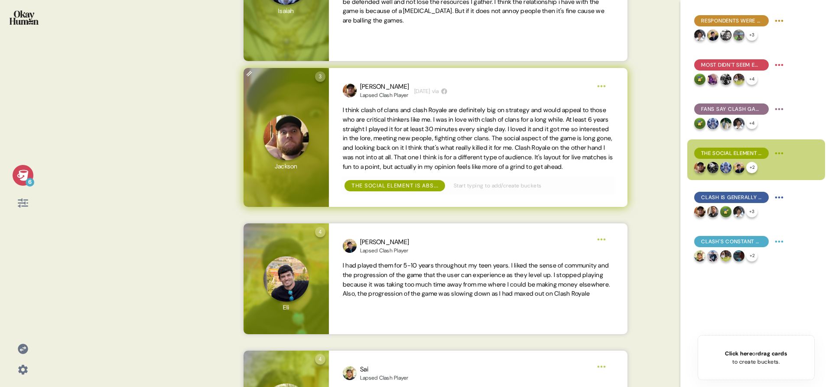
scroll to position [260, 0]
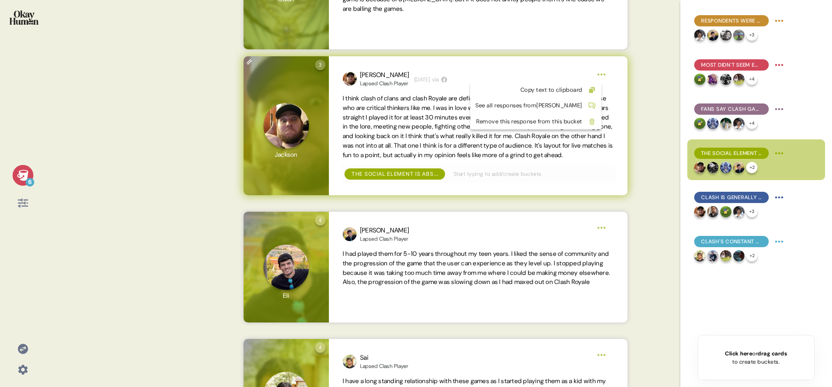
click at [603, 75] on html "6 Back The social element is absolutely crucial, with a nostalgic flavor for ma…" at bounding box center [416, 193] width 832 height 387
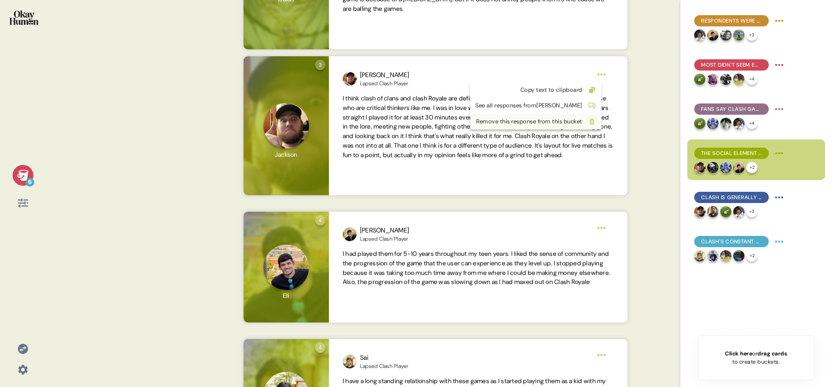
click at [579, 116] on div "Remove this response from this bucket" at bounding box center [535, 122] width 131 height 16
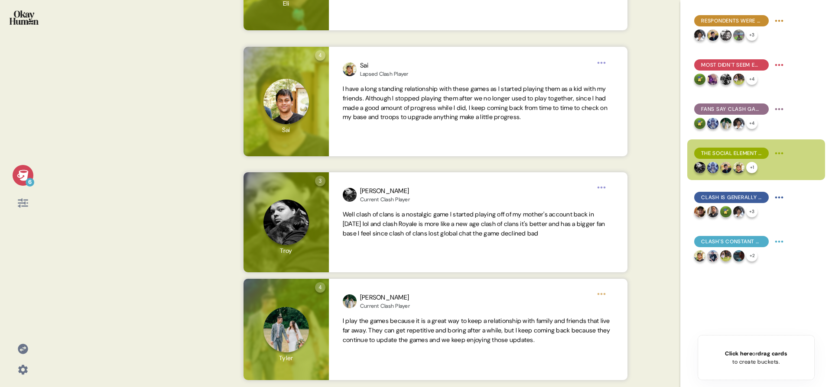
scroll to position [0, 0]
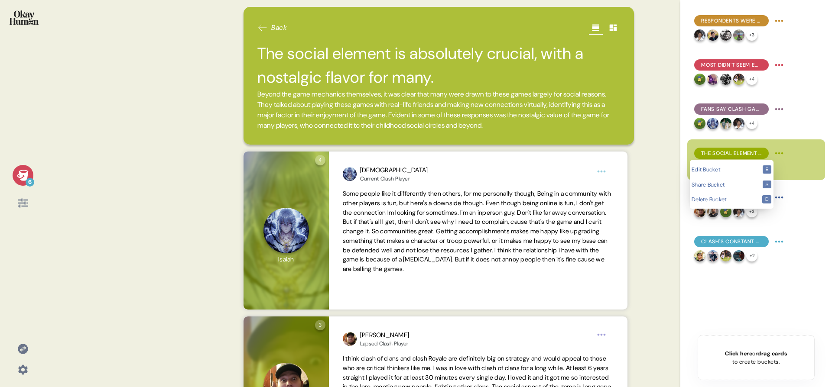
click at [778, 150] on html "6 Back The social element is absolutely crucial, with a nostalgic flavor for ma…" at bounding box center [416, 193] width 832 height 387
click at [766, 165] on div "Edit Bucket e" at bounding box center [732, 169] width 80 height 15
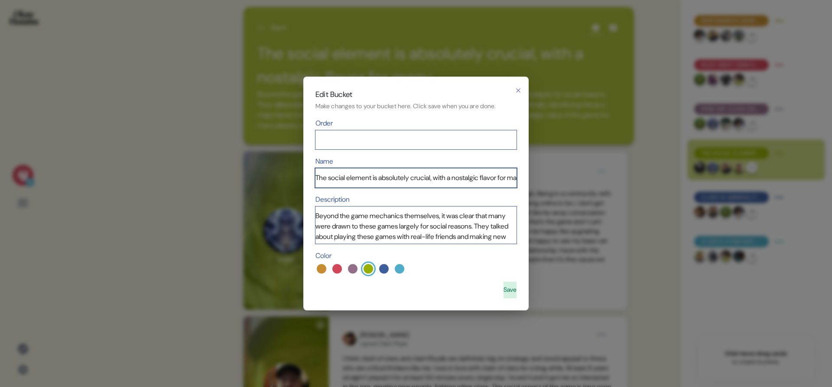
click at [497, 182] on input "The social element is absolutely crucial, with a nostalgic flavor for many." at bounding box center [415, 178] width 201 height 19
drag, startPoint x: 413, startPoint y: 182, endPoint x: 517, endPoint y: 189, distance: 103.8
click at [517, 189] on div "Edit Bucket Make changes to your bucket here. Click save when you are done. Ord…" at bounding box center [415, 194] width 225 height 234
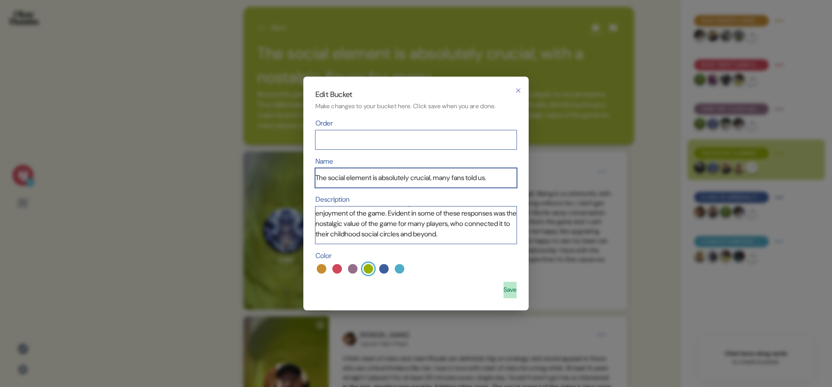
type input "The social element is absolutely crucial, many fans told us."
click at [507, 293] on button "Save" at bounding box center [510, 290] width 13 height 16
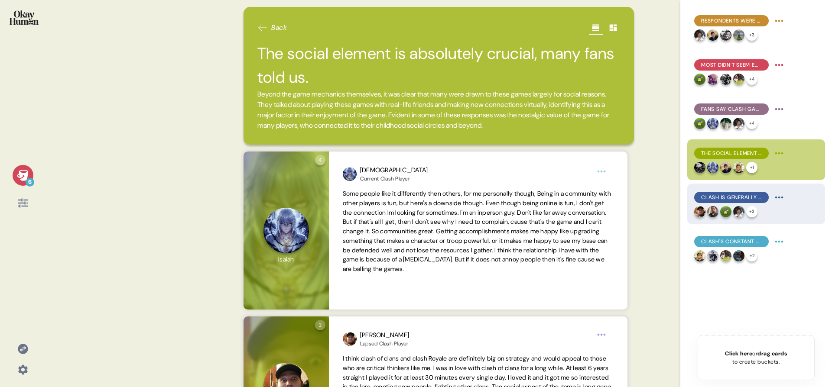
click at [741, 199] on span "Clash is generally seen as 10-ish years past its prime for gameplay and social …" at bounding box center [731, 198] width 61 height 8
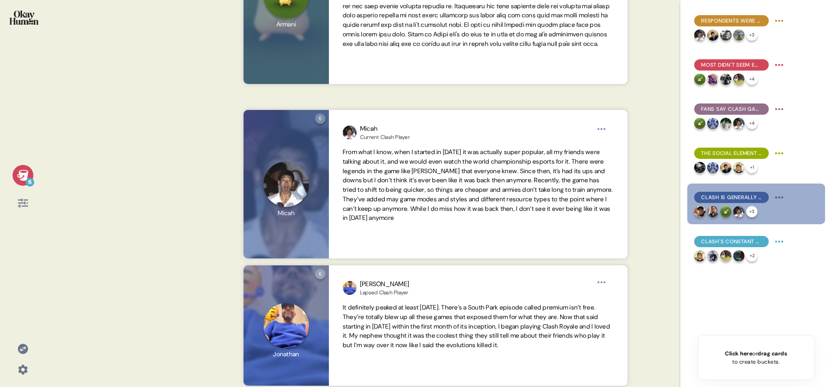
scroll to position [588, 0]
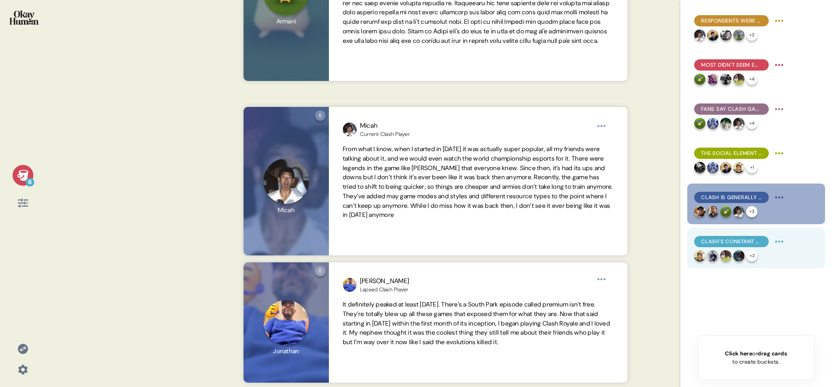
click at [756, 238] on span "Clash's constant updates, idle features, & sunk cost effects mean many never tr…" at bounding box center [731, 242] width 61 height 8
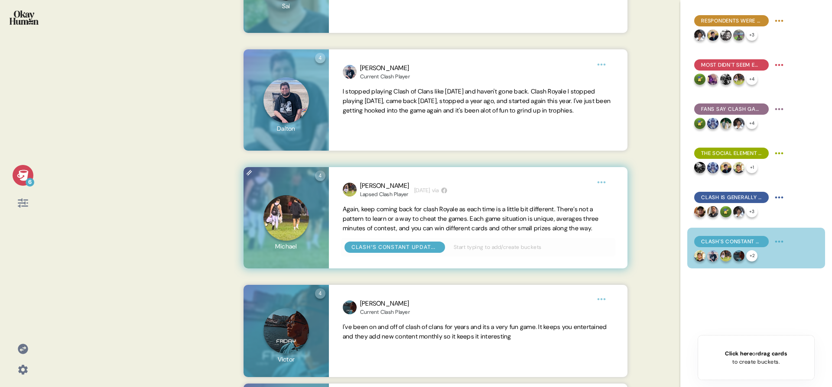
scroll to position [484, 0]
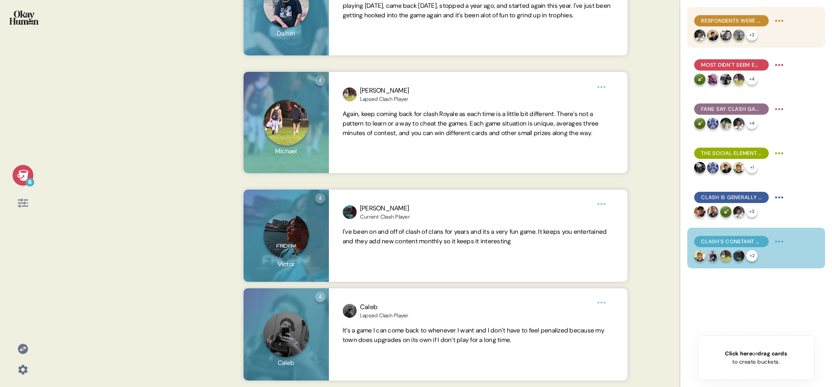
click at [775, 21] on html "6 Back Clash's constant updates, idle features, & sunk cost effects mean many n…" at bounding box center [416, 193] width 832 height 387
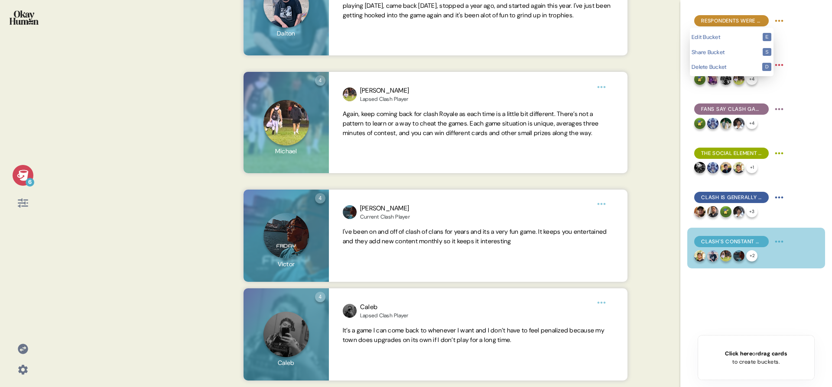
click at [557, 49] on html "6 Back Clash's constant updates, idle features, & sunk cost effects mean many n…" at bounding box center [416, 193] width 832 height 387
click at [24, 27] on div at bounding box center [23, 23] width 32 height 33
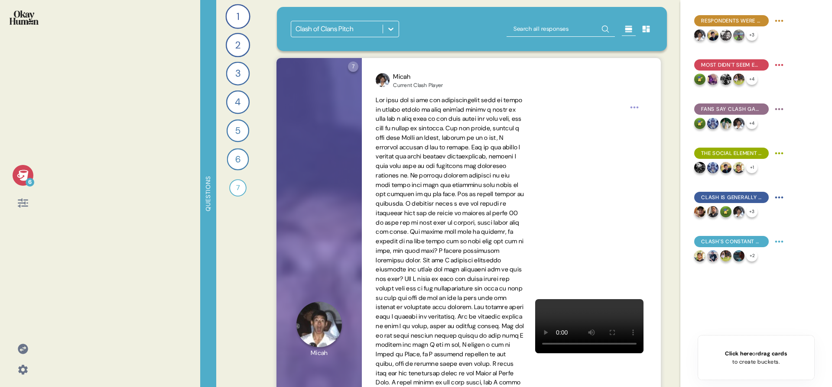
click at [128, 115] on div "6 Questions 1 What mobile games do you play regularly, and which ones do you ke…" at bounding box center [416, 193] width 832 height 387
